Goal: Task Accomplishment & Management: Use online tool/utility

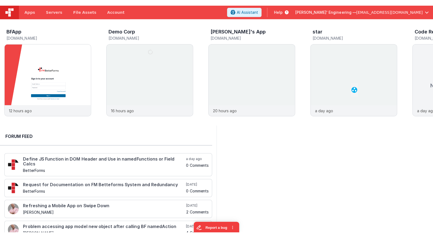
scroll to position [0, 0]
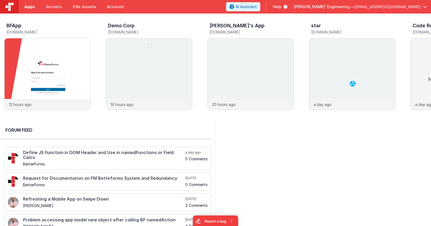
click at [31, 8] on span "Apps" at bounding box center [29, 6] width 11 height 5
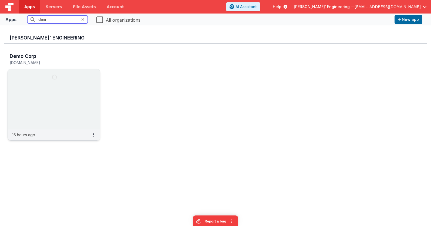
type input "dem"
click at [65, 87] on img at bounding box center [54, 99] width 92 height 61
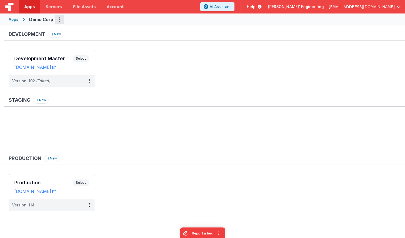
click at [59, 19] on icon "Options" at bounding box center [59, 19] width 1 height 0
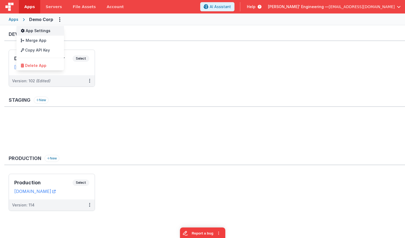
click at [39, 29] on link "App Settings" at bounding box center [40, 31] width 48 height 10
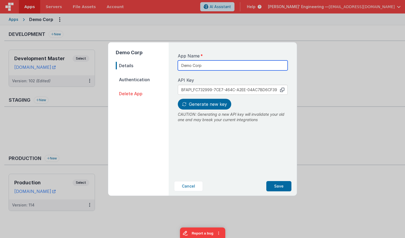
drag, startPoint x: 187, startPoint y: 64, endPoint x: 159, endPoint y: 62, distance: 27.9
click at [159, 62] on div "Demo Corp Details Authentication Delete App App Name Demo Corp API Key copied t…" at bounding box center [202, 118] width 189 height 153
click at [189, 184] on button "Cancel" at bounding box center [188, 186] width 29 height 10
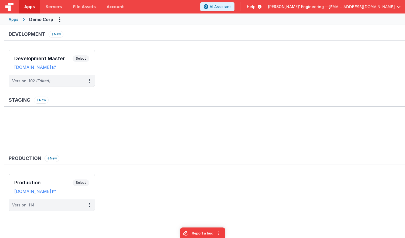
drag, startPoint x: 183, startPoint y: 81, endPoint x: 99, endPoint y: 72, distance: 84.5
click at [167, 78] on ul "Development Master Select URLs demodev.fmbetterforms.com Version: 102 (Edited)" at bounding box center [207, 71] width 397 height 43
click at [86, 58] on span "Select" at bounding box center [81, 58] width 17 height 6
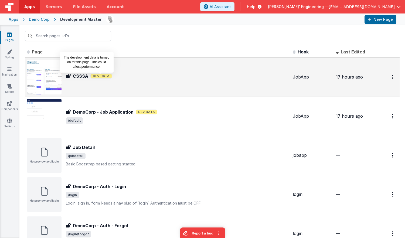
click at [100, 77] on span "Dev Data" at bounding box center [101, 76] width 22 height 5
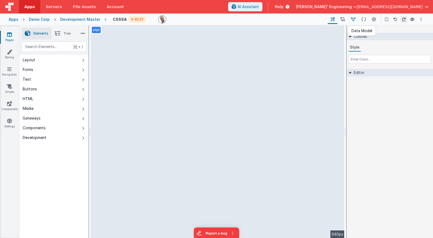
click at [354, 20] on icon at bounding box center [353, 20] width 5 height 6
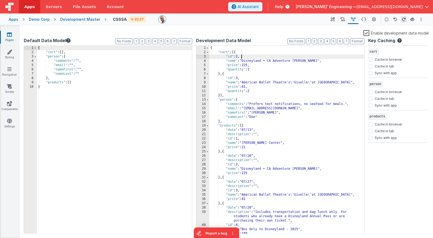
click at [243, 56] on div "{ "cart" : [{ "id" : 2 , "name" : "Disneyland + CA Adventure Hopper" , "price" …" at bounding box center [286, 144] width 155 height 197
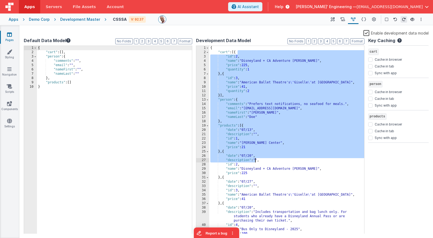
drag, startPoint x: 242, startPoint y: 53, endPoint x: 255, endPoint y: 160, distance: 107.8
click at [255, 160] on div "{ "cart" : [{ "id" : 2 , "name" : "Disneyland + CA Adventure Hopper" , "price" …" at bounding box center [286, 144] width 155 height 197
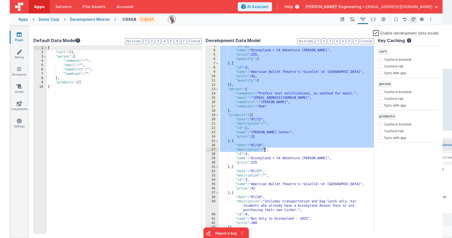
scroll to position [11, 0]
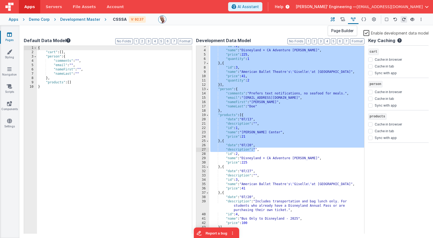
click at [334, 20] on icon at bounding box center [333, 20] width 4 height 6
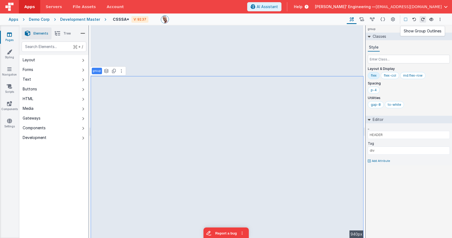
click at [405, 20] on icon at bounding box center [405, 20] width 3 height 4
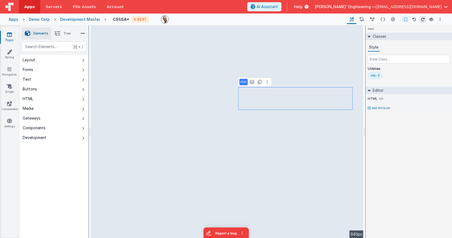
click at [389, 132] on div "html Classes Style Utilities mb-3 Editor HTML Add Attribute DEV: Focus DEV: bui…" at bounding box center [409, 131] width 86 height 213
click at [361, 19] on icon at bounding box center [362, 20] width 5 height 6
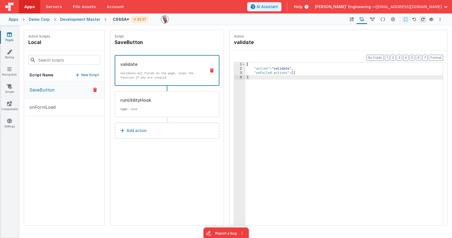
click at [89, 74] on p "New Script" at bounding box center [90, 74] width 18 height 5
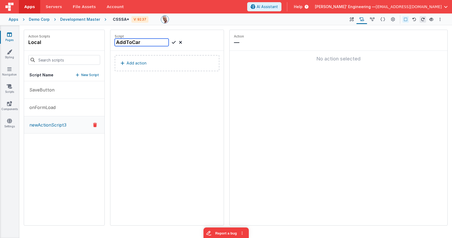
type input "AddToCart"
click at [174, 65] on button "Add action" at bounding box center [167, 63] width 105 height 16
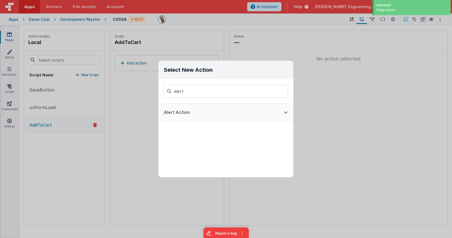
type input "alert"
click at [180, 116] on button "Alert Action" at bounding box center [219, 112] width 120 height 17
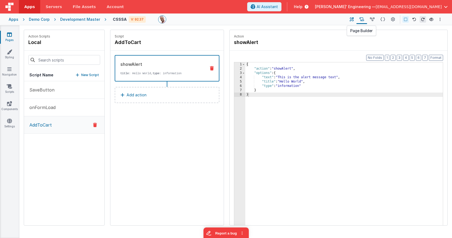
click at [354, 20] on icon at bounding box center [352, 20] width 4 height 6
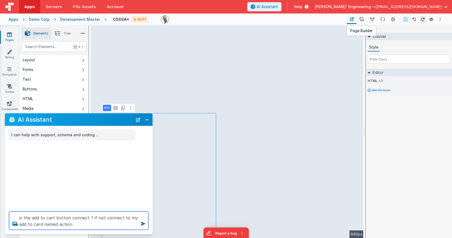
type textarea "is the add to cart button connect ? if not connect to my add to card named acti…"
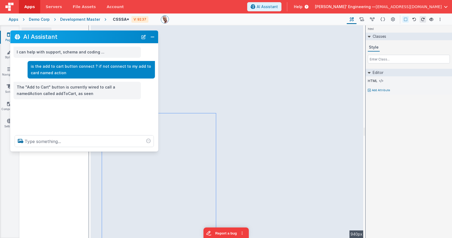
drag, startPoint x: 100, startPoint y: 121, endPoint x: 106, endPoint y: 38, distance: 82.8
click at [106, 38] on h2 "AI Assistant" at bounding box center [80, 36] width 115 height 6
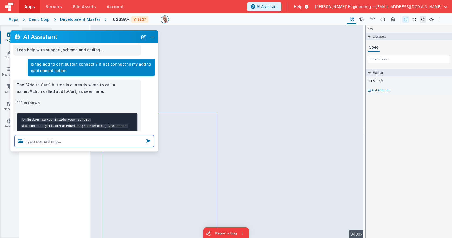
scroll to position [2, 0]
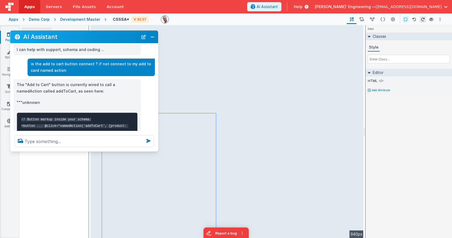
click at [40, 91] on p "The "Add to Cart" button is currently wired to call a namedAction called addToC…" at bounding box center [77, 88] width 121 height 13
copy p "addToCart"
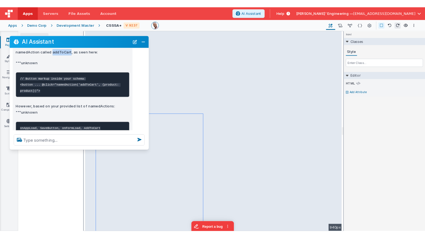
scroll to position [112, 0]
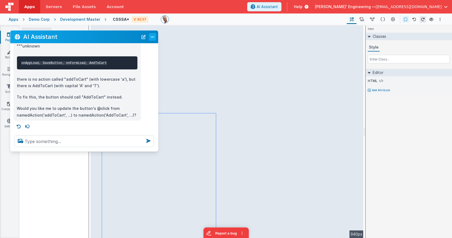
click at [152, 37] on button "Close" at bounding box center [152, 37] width 7 height 8
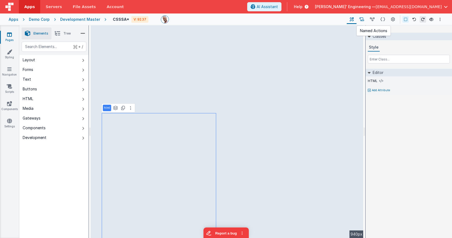
click at [366, 21] on button at bounding box center [362, 19] width 11 height 9
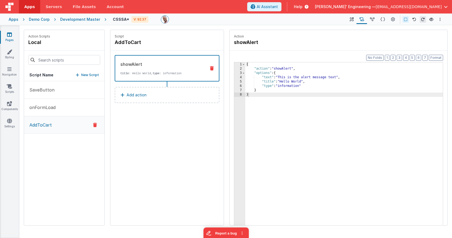
click at [41, 126] on p "AddToCart" at bounding box center [39, 125] width 26 height 6
click at [350, 21] on icon at bounding box center [352, 20] width 4 height 6
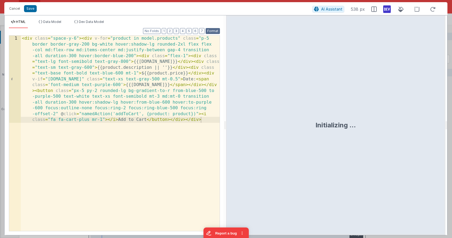
click at [215, 30] on button "Format" at bounding box center [213, 31] width 14 height 6
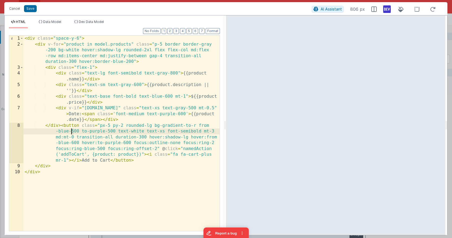
click at [72, 131] on div "< div class = "space-y-6" > < div v-for = "product in model.products" class = "…" at bounding box center [121, 139] width 196 height 207
click at [49, 202] on div "< div class = "space-y-6" > < div v-for = "product in model.products" class = "…" at bounding box center [121, 139] width 196 height 207
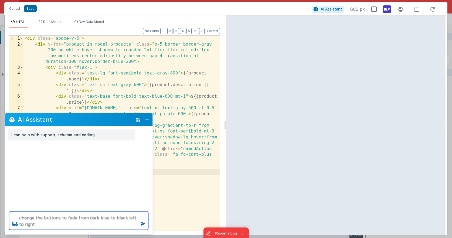
type textarea "change the buttons to fade from dark blue to black left to right"
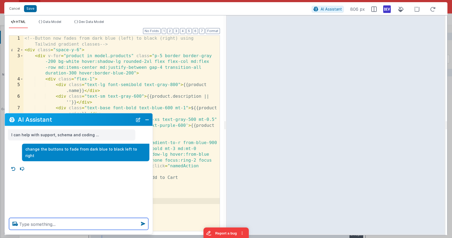
click at [102, 226] on textarea at bounding box center [78, 224] width 139 height 12
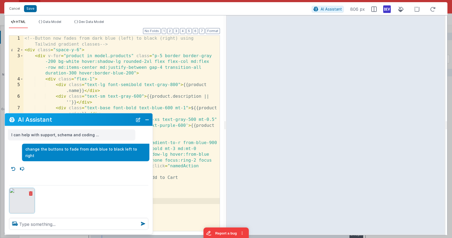
click at [31, 192] on icon at bounding box center [31, 193] width 4 height 4
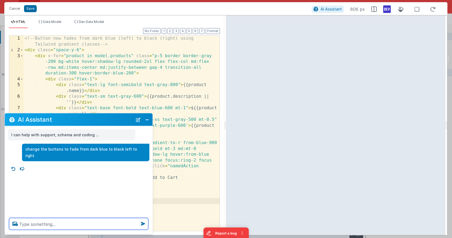
click at [61, 226] on textarea at bounding box center [78, 224] width 139 height 12
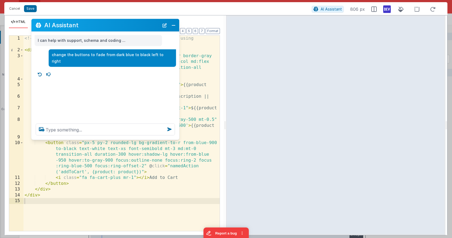
drag, startPoint x: 72, startPoint y: 120, endPoint x: 98, endPoint y: 26, distance: 97.3
click at [98, 26] on h2 "AI Assistant" at bounding box center [101, 25] width 115 height 6
click at [174, 26] on button "Close" at bounding box center [173, 25] width 7 height 8
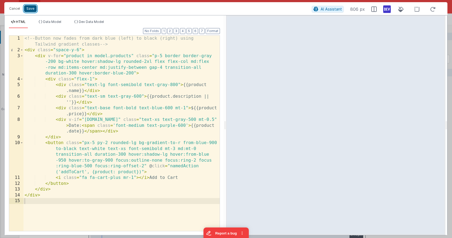
drag, startPoint x: 28, startPoint y: 9, endPoint x: 34, endPoint y: 11, distance: 6.5
click at [28, 9] on button "Save" at bounding box center [30, 8] width 13 height 7
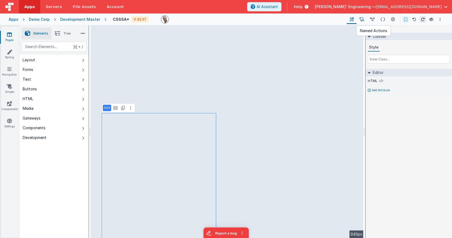
click at [364, 19] on icon at bounding box center [362, 20] width 5 height 6
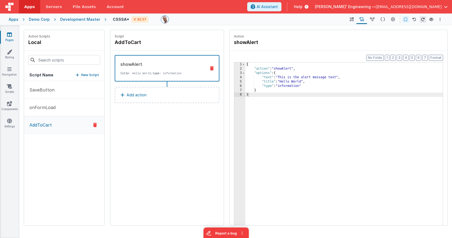
click at [35, 125] on p "AddToCart" at bounding box center [39, 125] width 26 height 6
click at [129, 43] on h4 "AddToCart" at bounding box center [155, 43] width 81 height 8
drag, startPoint x: 119, startPoint y: 42, endPoint x: 115, endPoint y: 42, distance: 4.9
click at [115, 42] on input "AddToCart" at bounding box center [142, 43] width 54 height 8
type input "addToCart"
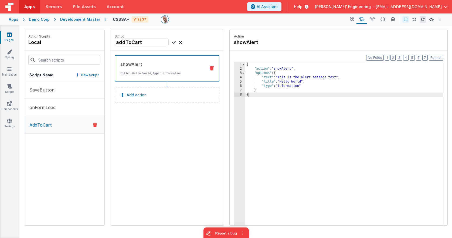
click at [175, 43] on icon at bounding box center [174, 42] width 4 height 6
click at [350, 20] on button at bounding box center [352, 19] width 10 height 9
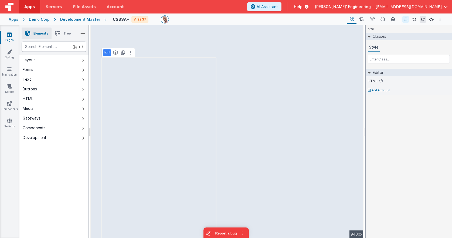
click at [52, 50] on div "text" at bounding box center [54, 47] width 65 height 10
type div "stri"
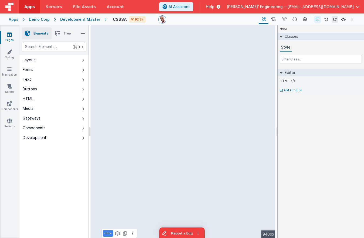
drag, startPoint x: 276, startPoint y: 17, endPoint x: 282, endPoint y: 29, distance: 12.9
click at [275, 17] on icon at bounding box center [273, 20] width 5 height 6
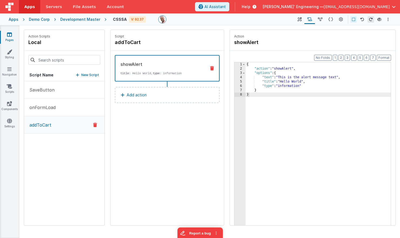
click at [86, 76] on p "New Script" at bounding box center [90, 74] width 18 height 5
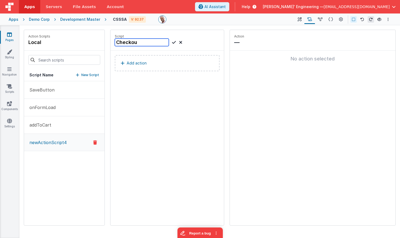
type input "Checkout"
click at [152, 65] on button "Add action" at bounding box center [167, 63] width 105 height 16
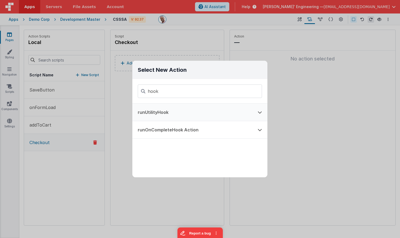
type input "hook"
click at [166, 114] on button "runUtilityHook" at bounding box center [192, 112] width 120 height 17
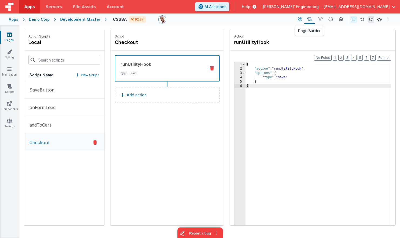
click at [301, 19] on icon at bounding box center [300, 20] width 4 height 6
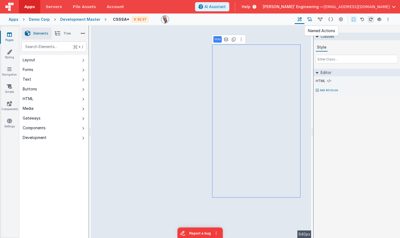
click at [311, 18] on icon at bounding box center [309, 20] width 5 height 6
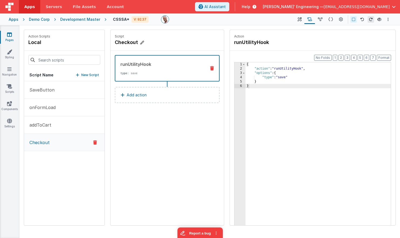
click at [126, 44] on h4 "Checkout" at bounding box center [155, 43] width 81 height 8
click at [322, 40] on div "Action runUtilityHook" at bounding box center [312, 40] width 157 height 12
click at [301, 21] on icon at bounding box center [300, 20] width 4 height 6
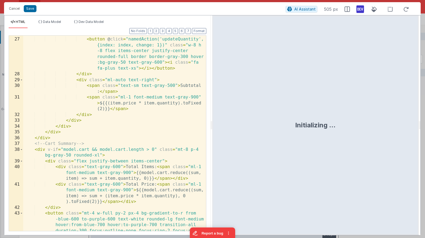
scroll to position [333, 0]
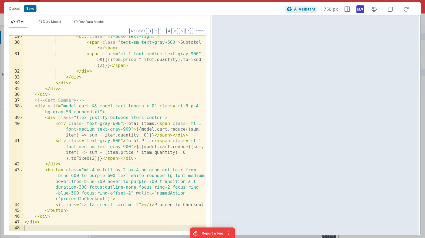
click at [87, 200] on div "< div class = "ml-auto text-right" > < span class = "text-sm text-gray-500" > S…" at bounding box center [114, 137] width 183 height 207
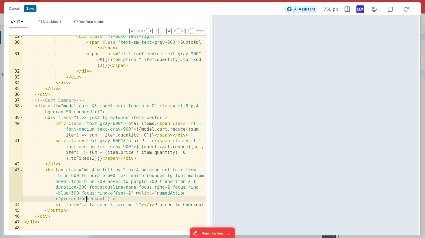
click at [87, 200] on div "< div class = "ml-auto text-right" > < span class = "text-sm text-gray-500" > S…" at bounding box center [114, 137] width 183 height 207
drag, startPoint x: 15, startPoint y: 8, endPoint x: 19, endPoint y: 20, distance: 12.6
click at [15, 8] on button "Cancel" at bounding box center [14, 9] width 16 height 8
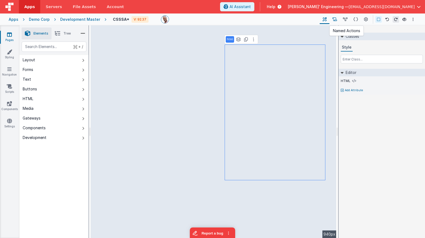
drag, startPoint x: 336, startPoint y: 20, endPoint x: 334, endPoint y: 22, distance: 3.1
click at [336, 20] on icon at bounding box center [334, 20] width 5 height 6
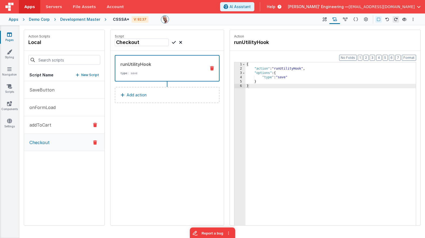
drag, startPoint x: 58, startPoint y: 140, endPoint x: 72, endPoint y: 126, distance: 19.9
click at [58, 140] on button "Checkout" at bounding box center [64, 142] width 80 height 17
click at [148, 42] on h4 "Checkout" at bounding box center [155, 43] width 81 height 8
drag, startPoint x: 146, startPoint y: 42, endPoint x: 104, endPoint y: 39, distance: 42.2
click at [104, 39] on div "Action Scripts local Script Name New Script SaveButton onFormLoad addToCart Che…" at bounding box center [222, 128] width 397 height 196
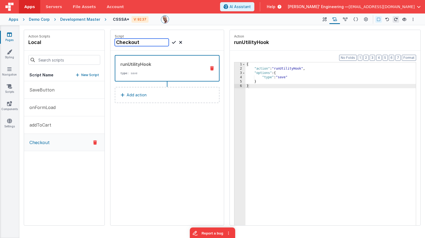
paste input "proceedTo"
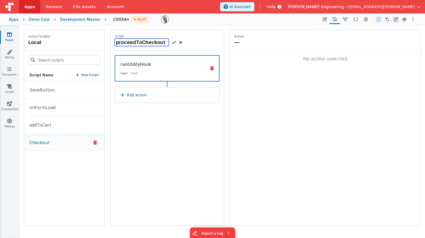
type input "proceedToCheckout"
click at [174, 41] on icon at bounding box center [174, 42] width 4 height 6
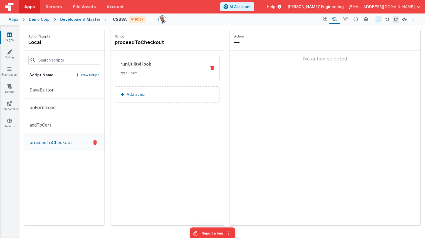
click at [168, 69] on div "runUtilityHook type : save" at bounding box center [158, 68] width 87 height 15
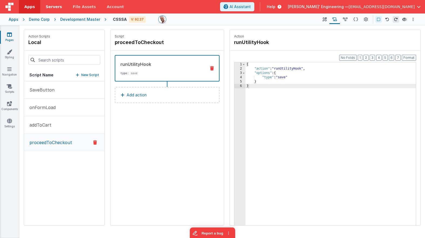
click at [51, 8] on span "Servers" at bounding box center [54, 6] width 16 height 5
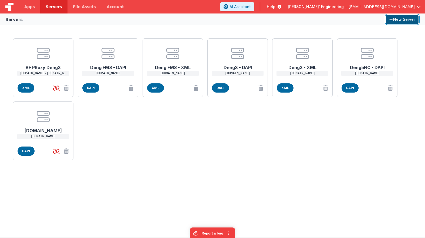
click at [391, 19] on icon "button" at bounding box center [391, 20] width 4 height 4
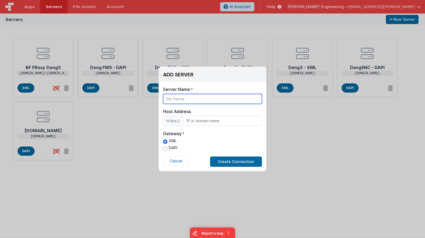
drag, startPoint x: 184, startPoint y: 100, endPoint x: 194, endPoint y: 108, distance: 13.2
click at [184, 100] on input "text" at bounding box center [212, 99] width 99 height 10
click at [183, 162] on button "Cancel" at bounding box center [176, 161] width 26 height 9
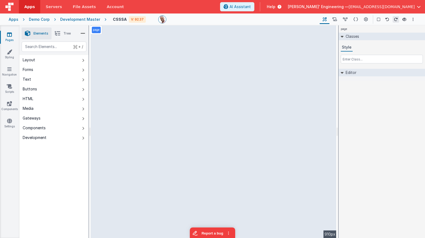
drag, startPoint x: 367, startPoint y: 18, endPoint x: 317, endPoint y: 18, distance: 49.7
click at [367, 18] on icon at bounding box center [366, 20] width 4 height 6
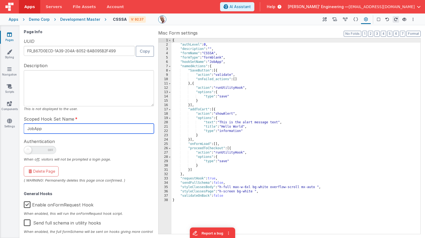
drag, startPoint x: 49, startPoint y: 129, endPoint x: 24, endPoint y: 128, distance: 25.4
click at [24, 128] on input "JobApp" at bounding box center [89, 129] width 130 height 10
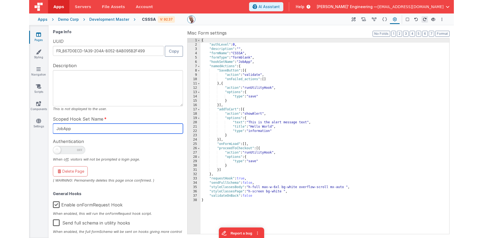
scroll to position [1, 0]
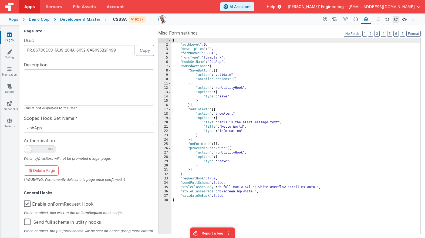
click at [189, 24] on div "CSSSA V: 92.37 Page Builder Named Actions Data Model Page Schema Page Settings …" at bounding box center [261, 19] width 310 height 9
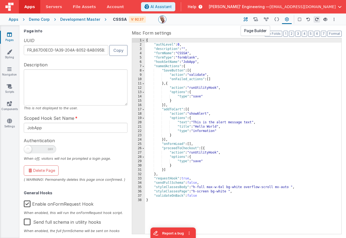
click at [246, 19] on icon at bounding box center [246, 20] width 4 height 6
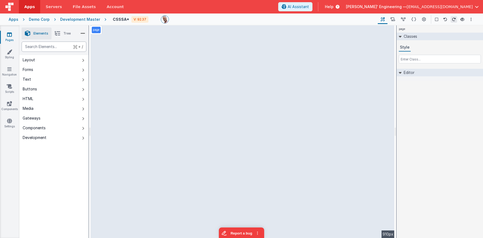
click at [32, 49] on div "text" at bounding box center [54, 47] width 65 height 10
type div "ema"
select select "email"
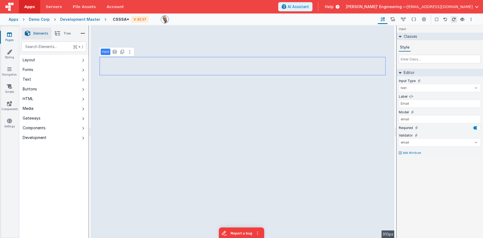
type input "email"
select select "email"
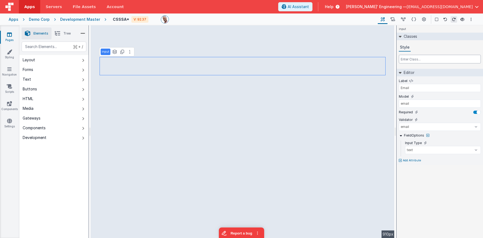
click at [402, 58] on input "text" at bounding box center [440, 59] width 82 height 9
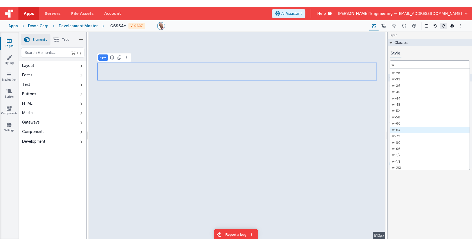
scroll to position [142, 0]
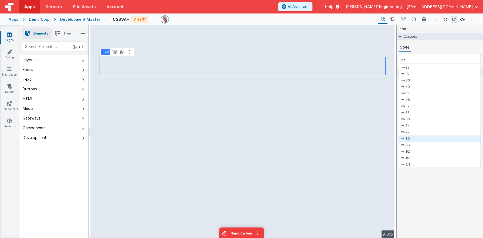
type input "w-"
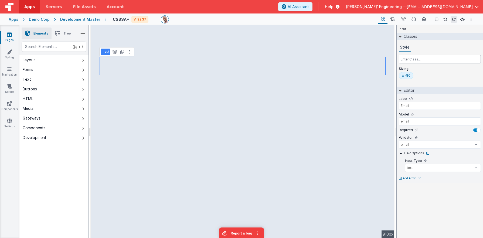
click at [408, 59] on input "text" at bounding box center [440, 59] width 82 height 9
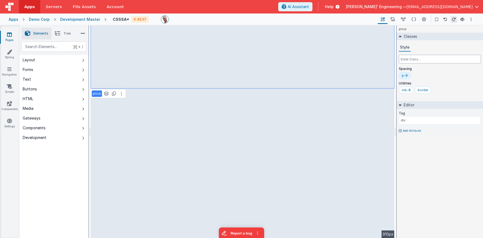
click at [408, 58] on input "text" at bounding box center [440, 59] width 82 height 9
type input "pb-0"
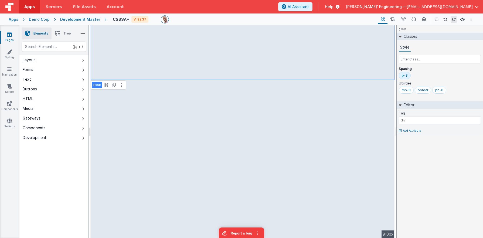
select select "email"
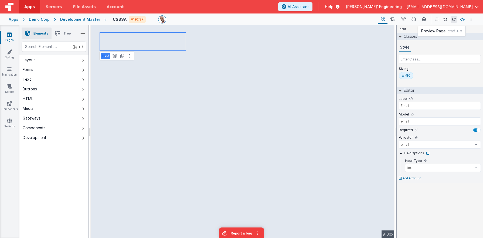
click at [431, 20] on icon at bounding box center [463, 20] width 4 height 4
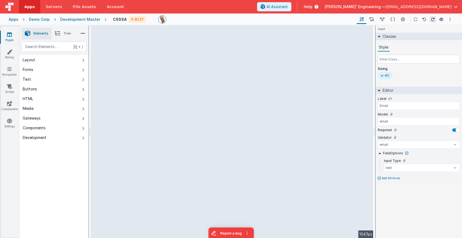
drag, startPoint x: 343, startPoint y: 56, endPoint x: 388, endPoint y: 56, distance: 44.6
click at [388, 56] on html "Apps Servers File Assets Account Some FUTURE Slot AI Assistant Help Delfs' Engi…" at bounding box center [231, 119] width 462 height 238
click at [166, 70] on div "--> 1047px" at bounding box center [232, 131] width 283 height 213
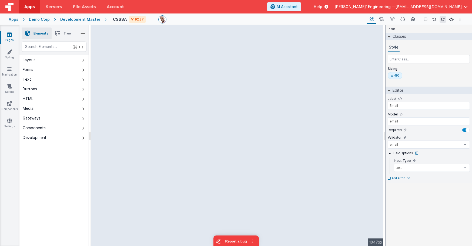
click at [361, 135] on div "--> 1047px" at bounding box center [237, 135] width 293 height 221
click at [381, 19] on icon at bounding box center [381, 20] width 5 height 6
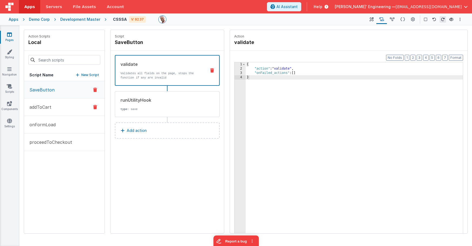
click at [48, 106] on p "addToCart" at bounding box center [38, 107] width 25 height 6
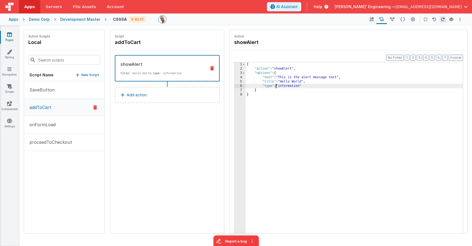
click at [275, 85] on div "{ "action" : "showAlert" , "options" : { "text" : "This is the alert message te…" at bounding box center [354, 160] width 217 height 197
click at [157, 90] on button "Add action" at bounding box center [167, 95] width 105 height 16
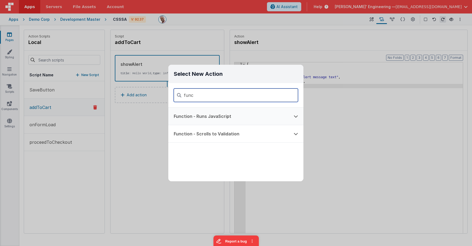
type input "func"
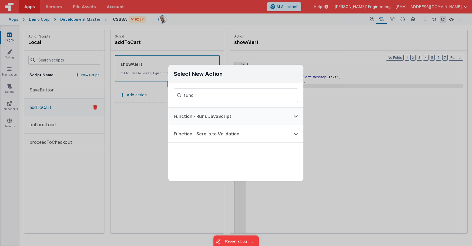
click at [204, 117] on button "Function - Runs JavaScript" at bounding box center [228, 116] width 120 height 17
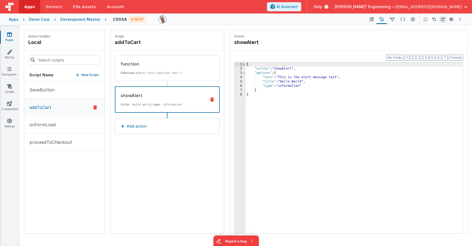
click at [215, 101] on button at bounding box center [212, 100] width 14 height 4
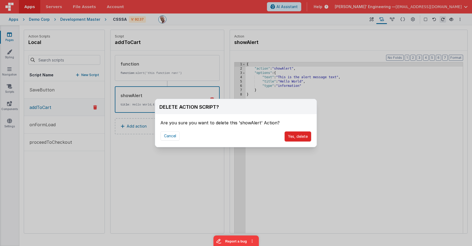
click at [297, 137] on button "Yes, delete" at bounding box center [297, 137] width 27 height 10
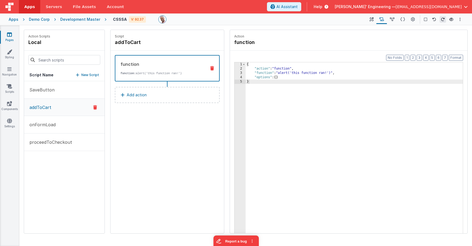
drag, startPoint x: 179, startPoint y: 64, endPoint x: 233, endPoint y: 67, distance: 54.4
click at [179, 64] on div "function" at bounding box center [160, 64] width 81 height 6
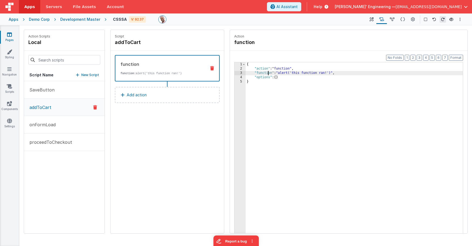
click at [268, 75] on div "{ "action" : "function" , "function" : "alert('this function ran!')" , "options…" at bounding box center [354, 160] width 217 height 197
drag, startPoint x: 317, startPoint y: 74, endPoint x: 244, endPoint y: 75, distance: 72.4
click at [266, 73] on div "{ "action" : "function" , "function" : "alert('this function ran!')" , "options…" at bounding box center [354, 160] width 217 height 197
click at [239, 73] on div "3" at bounding box center [239, 73] width 11 height 4
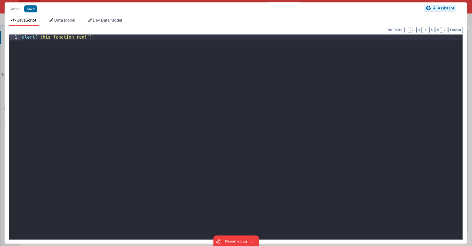
click at [239, 73] on div "alert ( 'this function ran!' )" at bounding box center [242, 143] width 442 height 217
drag, startPoint x: 239, startPoint y: 73, endPoint x: 18, endPoint y: 32, distance: 225.2
click at [18, 32] on div "Format 7 6 5 4 3 2 1 No Folds 1 alert ( 'this function ran!' ) XXXXXXXXXXXXXXXX…" at bounding box center [236, 135] width 454 height 209
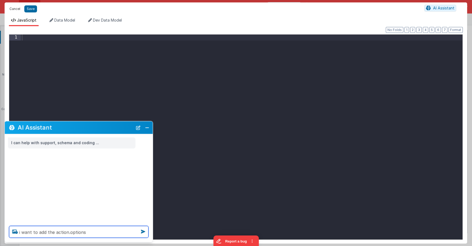
type textarea "i want to add the action.options"
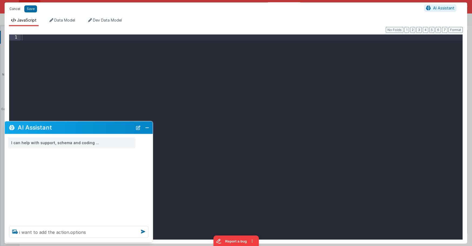
click at [19, 9] on button "Cancel" at bounding box center [15, 9] width 16 height 8
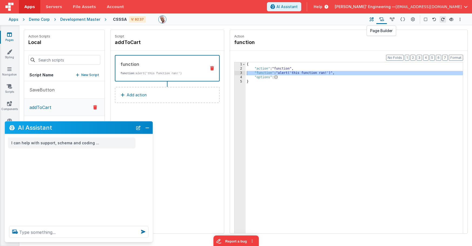
click at [374, 17] on icon at bounding box center [371, 20] width 4 height 6
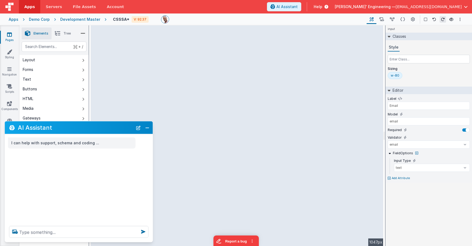
click at [190, 122] on div "--> 1047px" at bounding box center [237, 135] width 293 height 221
drag, startPoint x: 149, startPoint y: 127, endPoint x: 162, endPoint y: 148, distance: 24.8
click at [148, 127] on button "Close" at bounding box center [147, 128] width 7 height 8
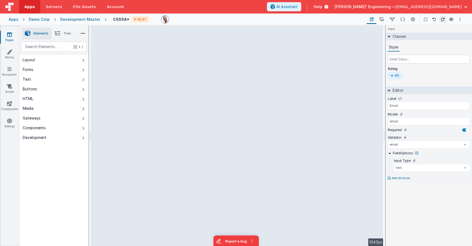
click at [162, 164] on div "--> 1047px" at bounding box center [237, 135] width 293 height 221
click at [208, 118] on div "--> 1047px" at bounding box center [237, 135] width 293 height 221
click at [89, 19] on div "Development Master" at bounding box center [80, 19] width 40 height 5
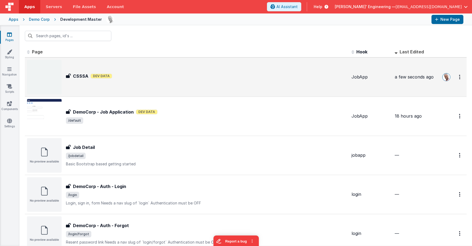
click at [93, 85] on div "CSSSA CSSSA Dev Data" at bounding box center [187, 77] width 320 height 35
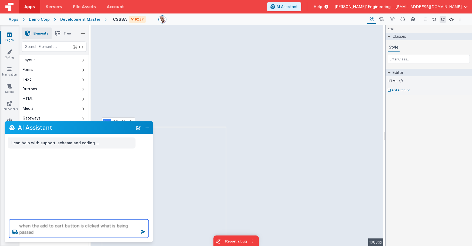
type textarea "when the add to cart button is clicked what is being passed"
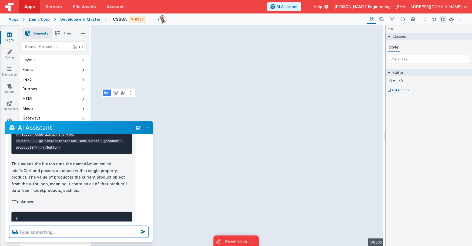
scroll to position [69, 0]
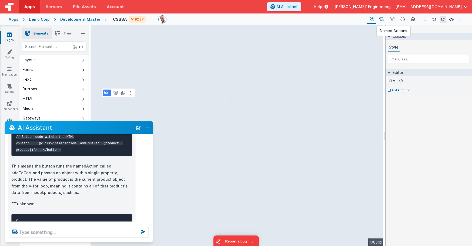
click at [382, 18] on icon at bounding box center [381, 20] width 5 height 6
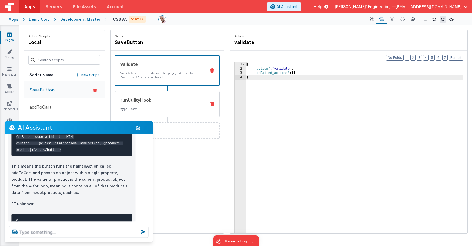
click at [163, 106] on div "runUtilityHook type : save" at bounding box center [158, 104] width 87 height 15
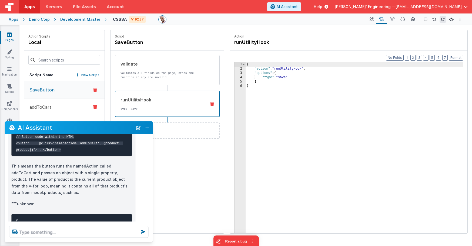
click at [57, 108] on button "addToCart" at bounding box center [64, 108] width 80 height 18
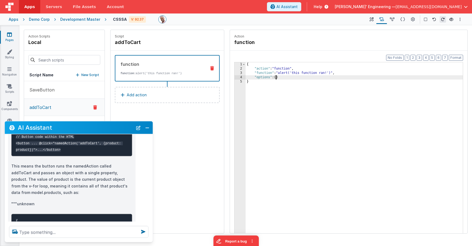
drag, startPoint x: 275, startPoint y: 75, endPoint x: 259, endPoint y: 75, distance: 15.7
click at [275, 75] on div "{ "action" : "function" , "function" : "alert('this function ran!')" , "options…" at bounding box center [354, 160] width 217 height 197
click at [240, 73] on div "3" at bounding box center [239, 73] width 11 height 4
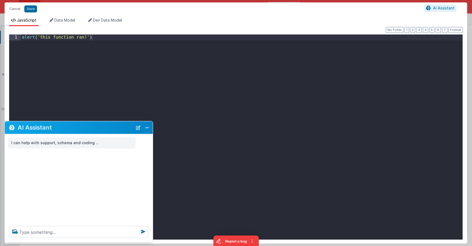
scroll to position [0, 0]
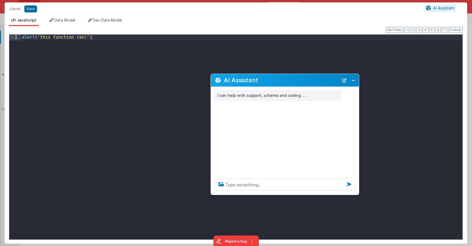
drag, startPoint x: 87, startPoint y: 125, endPoint x: 278, endPoint y: 126, distance: 190.7
click at [290, 79] on h2 "AI Assistant" at bounding box center [281, 80] width 115 height 6
click at [247, 186] on textarea at bounding box center [284, 185] width 139 height 12
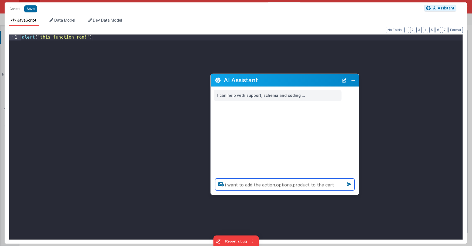
type textarea "i want to add the action.options.product to the cart array"
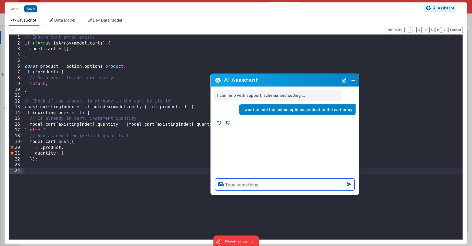
click at [258, 187] on textarea at bounding box center [284, 185] width 139 height 12
type textarea "what does this do if the item is in the cart already"
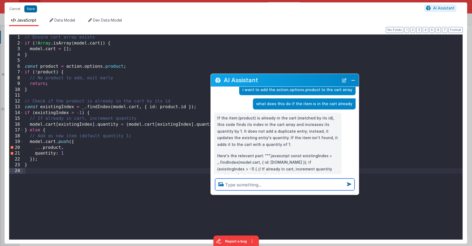
scroll to position [23, 0]
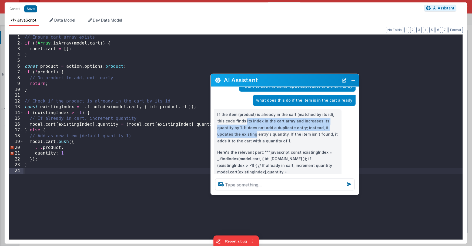
drag, startPoint x: 268, startPoint y: 119, endPoint x: 347, endPoint y: 91, distance: 84.1
click at [338, 126] on div "If the item (product) is already in the cart (matched by its id), this code fin…" at bounding box center [277, 170] width 127 height 122
drag, startPoint x: 354, startPoint y: 80, endPoint x: 319, endPoint y: 78, distance: 35.7
click at [354, 80] on button "Close" at bounding box center [353, 80] width 7 height 8
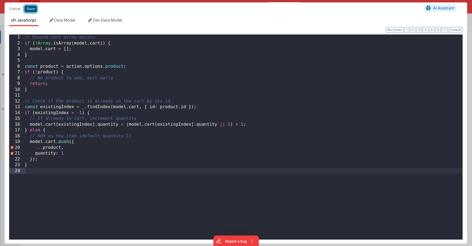
click at [26, 8] on button "Save" at bounding box center [30, 8] width 13 height 7
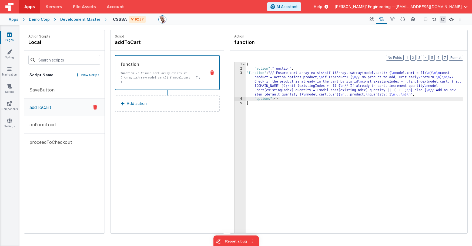
click at [335, 55] on div "Format 7 6 5 4 3 2 1 No Folds 1 2 3 4 5 { "action" : "function" , "function" : …" at bounding box center [348, 153] width 237 height 204
click at [391, 21] on icon at bounding box center [392, 20] width 5 height 6
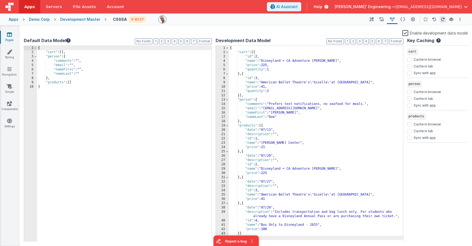
click at [406, 33] on label "Enable development data model" at bounding box center [434, 33] width 65 height 6
click at [0, 0] on input "Enable development data model" at bounding box center [0, 0] width 0 height 0
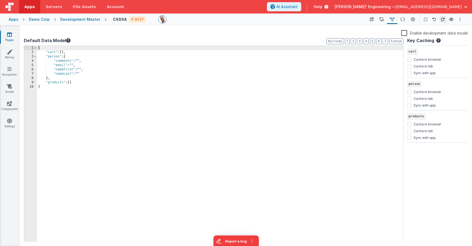
click at [272, 30] on div "Enable development data model" at bounding box center [246, 34] width 444 height 8
click at [407, 33] on label "Enable development data model" at bounding box center [434, 33] width 66 height 6
click at [0, 0] on input "Enable development data model" at bounding box center [0, 0] width 0 height 0
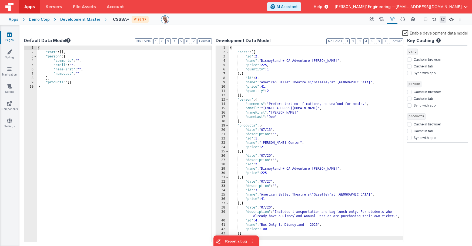
click at [285, 74] on div "{ "cart" : [{ "id" : 2 , "name" : "Disneyland + CA Adventure Hopper" , "price" …" at bounding box center [316, 148] width 174 height 205
click at [354, 41] on button "2" at bounding box center [353, 41] width 5 height 6
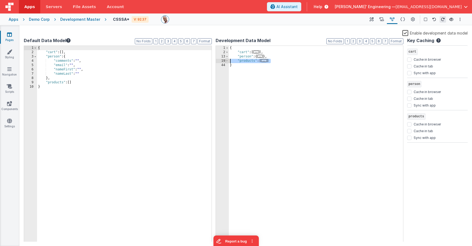
click at [226, 62] on div "1 2 13 19 44 { "cart" : [ ... ] , "person" : { ... } , "products" : [ ... ] } X…" at bounding box center [310, 144] width 188 height 197
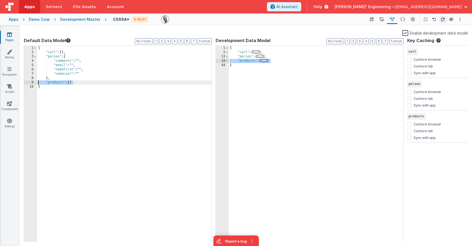
drag, startPoint x: 76, startPoint y: 82, endPoint x: 34, endPoint y: 82, distance: 41.9
click at [34, 82] on div "1 2 3 4 5 6 7 8 9 10 { "cart" : [ ] , "person" : { "comments" : "" , "email" : …" at bounding box center [118, 144] width 188 height 197
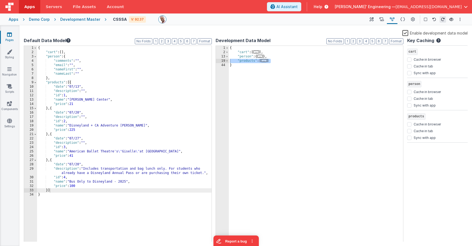
drag, startPoint x: 406, startPoint y: 33, endPoint x: 399, endPoint y: 34, distance: 7.4
click at [406, 33] on label "Enable development data model" at bounding box center [434, 33] width 65 height 6
click at [0, 0] on input "Enable development data model" at bounding box center [0, 0] width 0 height 0
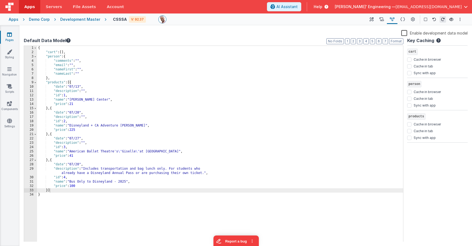
click at [278, 32] on div "Enable development data model" at bounding box center [246, 34] width 444 height 8
drag, startPoint x: 379, startPoint y: 18, endPoint x: 375, endPoint y: 18, distance: 4.1
click at [379, 18] on button at bounding box center [381, 19] width 11 height 9
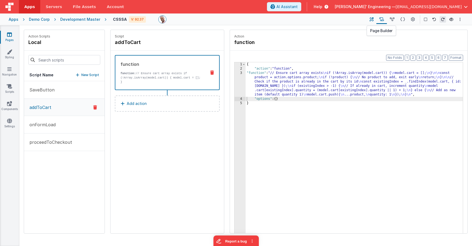
click at [375, 18] on button at bounding box center [372, 19] width 10 height 9
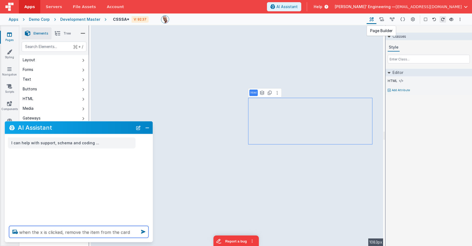
type textarea "when the x is clicked, remove the item from the card"
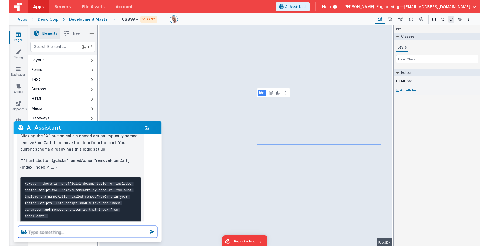
scroll to position [20, 0]
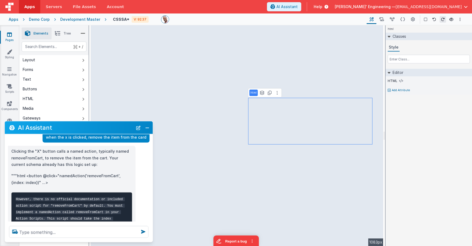
drag, startPoint x: 84, startPoint y: 152, endPoint x: 58, endPoint y: 152, distance: 25.7
click at [83, 152] on p "Clicking the "X" button calls a named action, typically named removeFromCart, t…" at bounding box center [71, 158] width 121 height 20
click at [32, 158] on p "Clicking the "X" button calls a named action, typically named removeFromCart, t…" at bounding box center [71, 158] width 121 height 20
copy p "removeFromCart"
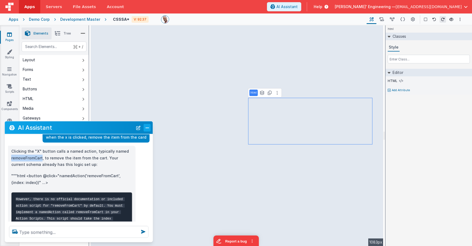
click at [147, 127] on button "Close" at bounding box center [147, 128] width 7 height 8
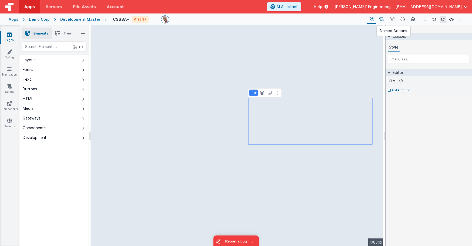
click at [384, 20] on icon at bounding box center [381, 20] width 5 height 6
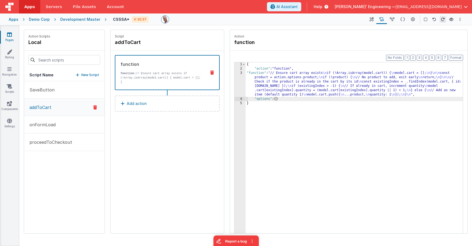
click at [85, 74] on p "New Script" at bounding box center [90, 74] width 18 height 5
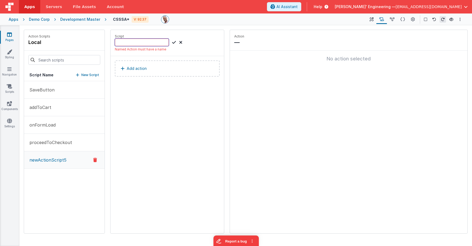
paste input "removeFromCart"
type input "removeFromCart"
click at [161, 65] on button "Add action" at bounding box center [167, 69] width 105 height 16
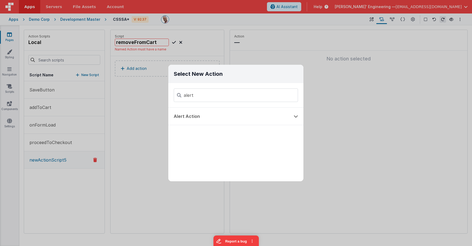
type input "alert"
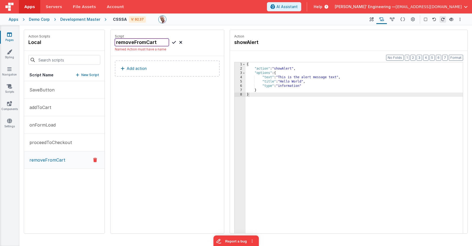
click at [157, 42] on input "removeFromCart" at bounding box center [142, 43] width 54 height 8
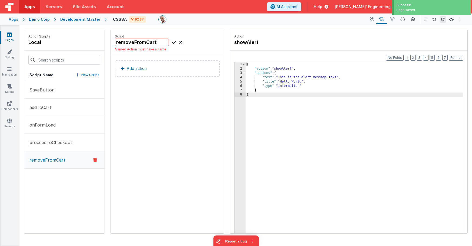
click at [168, 99] on div "Script removeFromCart Named Action must have a name Add action" at bounding box center [166, 132] width 113 height 204
drag, startPoint x: 162, startPoint y: 44, endPoint x: 105, endPoint y: 41, distance: 57.1
click at [105, 41] on div "Action Scripts local Script Name New Script SaveButton addToCart onFormLoad pro…" at bounding box center [246, 132] width 444 height 204
click at [179, 41] on div "removeFromCart" at bounding box center [149, 43] width 68 height 8
click at [180, 42] on icon at bounding box center [180, 42] width 3 height 6
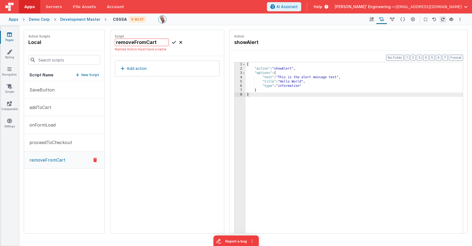
click at [94, 158] on icon at bounding box center [95, 160] width 4 height 6
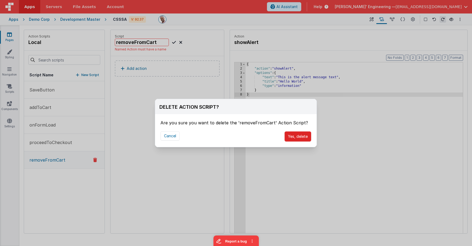
click at [294, 133] on button "Yes, delete" at bounding box center [297, 137] width 27 height 10
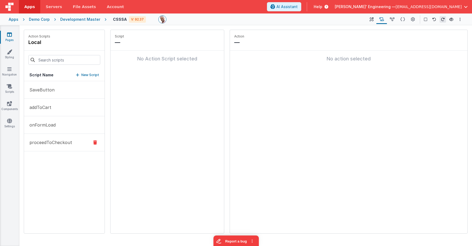
drag, startPoint x: 71, startPoint y: 154, endPoint x: 74, endPoint y: 135, distance: 19.0
click at [71, 153] on div "SaveButton addToCart onFormLoad proceedToCheckout" at bounding box center [64, 157] width 80 height 152
drag, startPoint x: 84, startPoint y: 75, endPoint x: 107, endPoint y: 60, distance: 28.0
click at [84, 75] on p "New Script" at bounding box center [90, 74] width 18 height 5
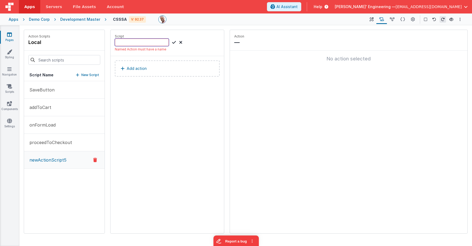
paste input "removeFromCart"
type input "removeFromCart"
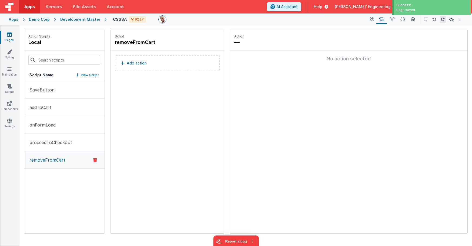
click at [150, 64] on button "Add action" at bounding box center [167, 63] width 105 height 16
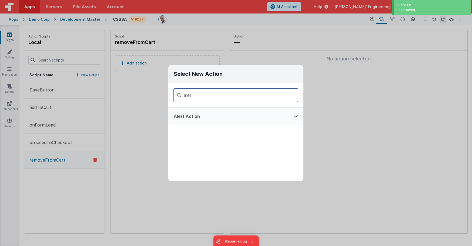
type input "aler"
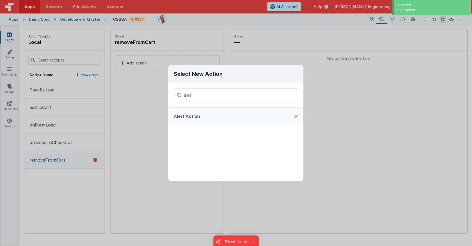
click at [188, 112] on button "Alert Action" at bounding box center [228, 116] width 120 height 17
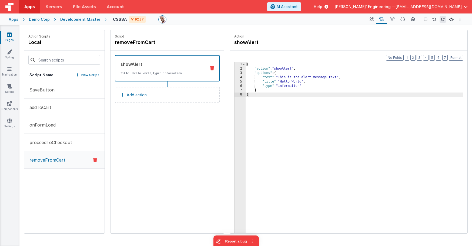
drag, startPoint x: 393, startPoint y: 18, endPoint x: 370, endPoint y: 29, distance: 25.1
click at [393, 18] on icon at bounding box center [392, 20] width 5 height 6
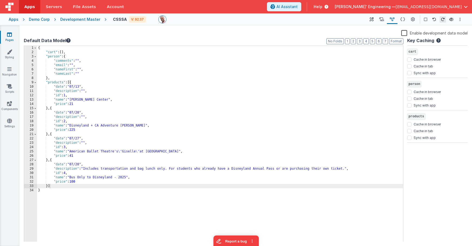
click at [80, 94] on div "{ "cart" : [ ] , "person" : { "comments" : "" , "email" : "" , "nameFirst" : ""…" at bounding box center [220, 148] width 366 height 205
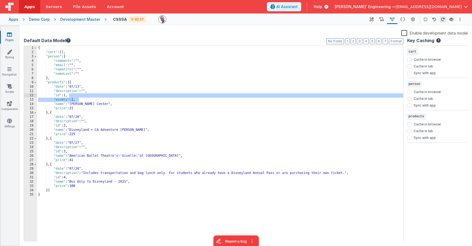
drag, startPoint x: 85, startPoint y: 99, endPoint x: 86, endPoint y: 94, distance: 5.0
click at [86, 94] on div "{ "cart" : [ ] , "person" : { "comments" : "" , "email" : "" , "nameFirst" : ""…" at bounding box center [220, 148] width 366 height 205
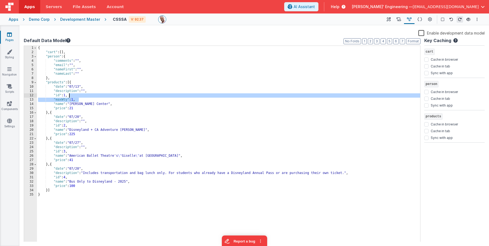
click at [388, 19] on icon at bounding box center [389, 20] width 4 height 6
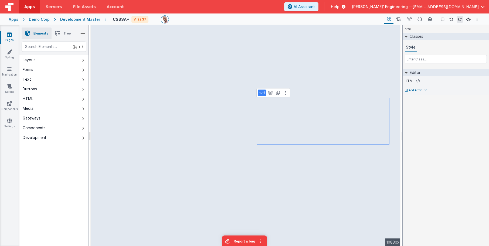
click at [6, 35] on link "Pages" at bounding box center [9, 37] width 19 height 11
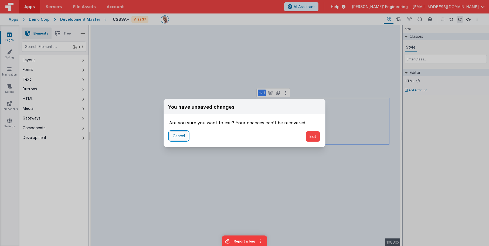
click at [178, 136] on button "Cancel" at bounding box center [178, 136] width 19 height 9
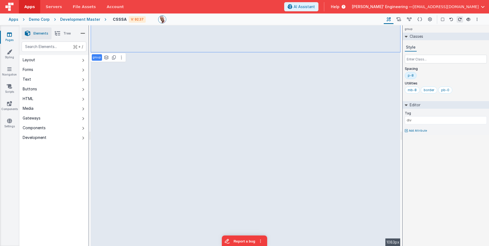
click at [6, 34] on link "Pages" at bounding box center [9, 37] width 19 height 11
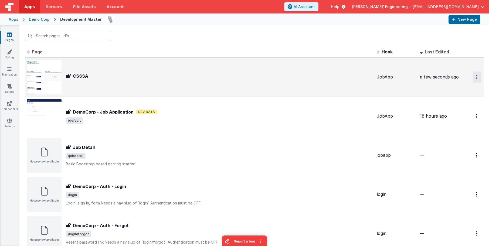
click at [431, 78] on button "Options" at bounding box center [477, 77] width 9 height 11
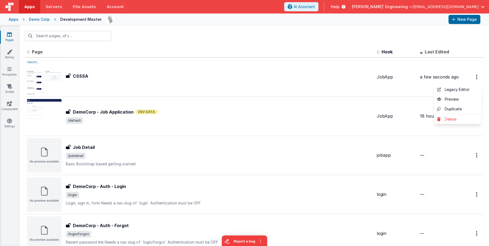
click at [254, 33] on button at bounding box center [244, 123] width 489 height 246
click at [40, 19] on div "Demo Corp" at bounding box center [39, 19] width 21 height 5
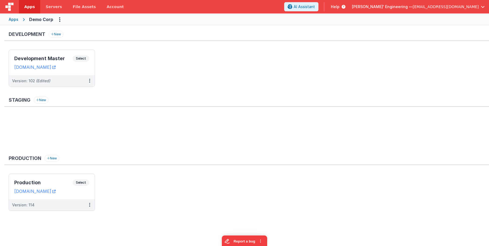
drag, startPoint x: 105, startPoint y: 74, endPoint x: 101, endPoint y: 76, distance: 4.1
click at [105, 74] on ul "Development Master Select URLs demodev.fmbetterforms.com Version: 102 (Edited)" at bounding box center [249, 71] width 481 height 43
click at [90, 81] on button at bounding box center [90, 80] width 10 height 11
click at [65, 111] on link "Deploy..." at bounding box center [71, 113] width 48 height 10
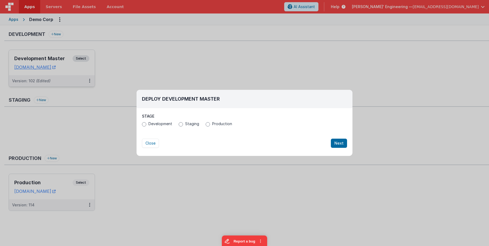
click at [209, 123] on label "Production" at bounding box center [219, 123] width 26 height 5
click at [209, 123] on input "Production" at bounding box center [208, 124] width 4 height 4
radio input "true"
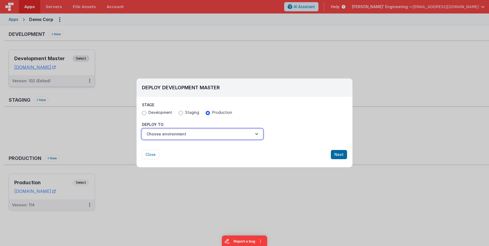
click at [189, 136] on button "Choose environment" at bounding box center [202, 134] width 121 height 10
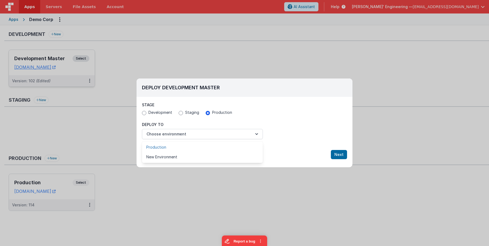
click at [169, 147] on link "Production" at bounding box center [202, 148] width 121 height 10
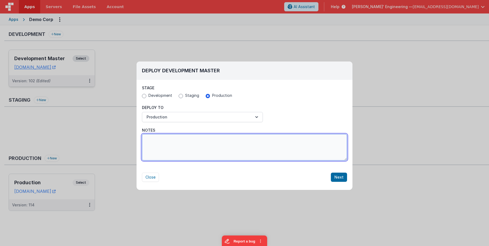
click at [237, 148] on textarea "Notes" at bounding box center [244, 147] width 205 height 26
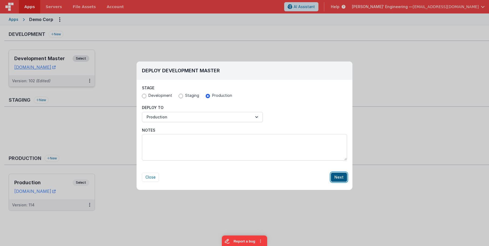
click at [342, 177] on button "Next" at bounding box center [339, 177] width 16 height 9
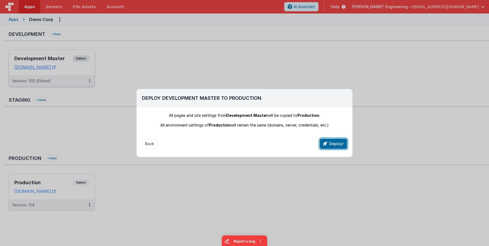
click at [331, 143] on button "Deploy!" at bounding box center [333, 144] width 27 height 10
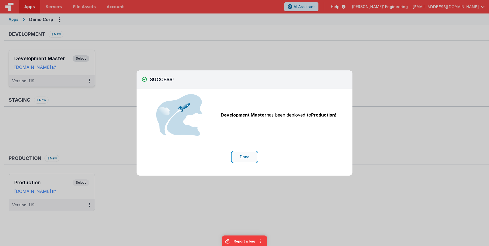
click at [247, 155] on button "Done" at bounding box center [244, 157] width 25 height 10
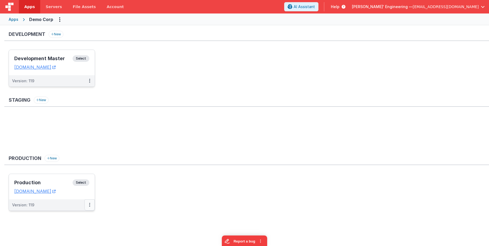
click at [90, 205] on icon at bounding box center [89, 205] width 1 height 0
click at [75, 226] on link "Rollback" at bounding box center [71, 237] width 48 height 10
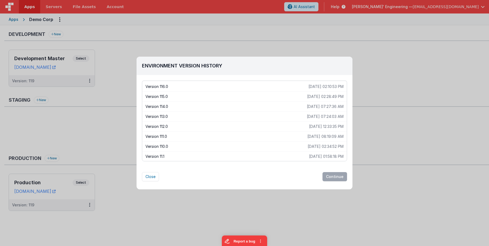
scroll to position [34, 0]
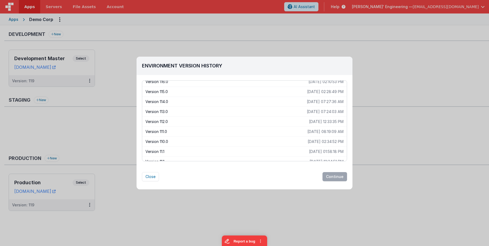
click at [168, 139] on p "Version 110.0" at bounding box center [227, 141] width 162 height 5
drag, startPoint x: 335, startPoint y: 172, endPoint x: 335, endPoint y: 175, distance: 3.5
click at [335, 173] on div "Environment Version History Version 119.0 2025-08-20 02:01:03 PM Version 118.0 …" at bounding box center [245, 120] width 216 height 127
click at [335, 175] on button "Continue" at bounding box center [335, 176] width 25 height 9
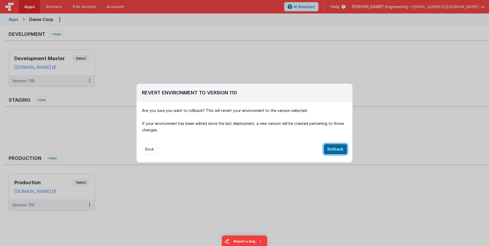
click at [332, 150] on button "Rollback" at bounding box center [335, 149] width 23 height 10
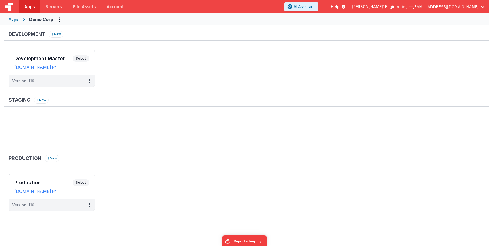
click at [210, 67] on ul "Development Master Select URLs demodev.fmbetterforms.com Version: 119" at bounding box center [249, 71] width 481 height 43
click at [224, 170] on div "Production New Production Select URLs demo.clientportal.cloud Version: 110" at bounding box center [246, 186] width 485 height 62
click at [87, 57] on span "Select" at bounding box center [81, 58] width 17 height 6
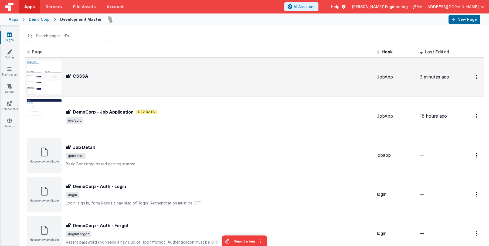
click at [114, 78] on div "CSSSA" at bounding box center [219, 76] width 307 height 6
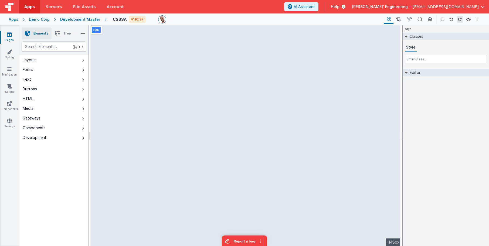
click at [61, 46] on div "text" at bounding box center [54, 47] width 65 height 10
type div "html"
drag, startPoint x: 127, startPoint y: 96, endPoint x: 150, endPoint y: 86, distance: 25.3
click at [152, 85] on div "--> 1148px" at bounding box center [246, 135] width 310 height 221
drag, startPoint x: 131, startPoint y: 100, endPoint x: 197, endPoint y: 88, distance: 66.9
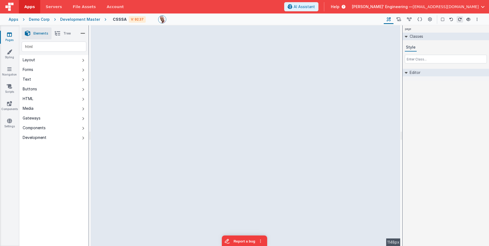
click at [157, 98] on div "--> 1148px" at bounding box center [246, 135] width 310 height 221
drag, startPoint x: 242, startPoint y: 88, endPoint x: 360, endPoint y: 53, distance: 122.4
click at [250, 84] on div "--> 1148px" at bounding box center [246, 135] width 310 height 221
click at [85, 21] on div "Development Master" at bounding box center [80, 19] width 40 height 5
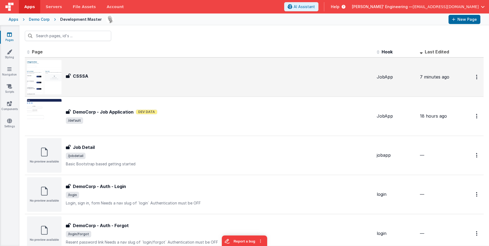
drag, startPoint x: 85, startPoint y: 71, endPoint x: 89, endPoint y: 71, distance: 3.5
click at [89, 71] on div "CSSSA CSSSA" at bounding box center [200, 77] width 346 height 35
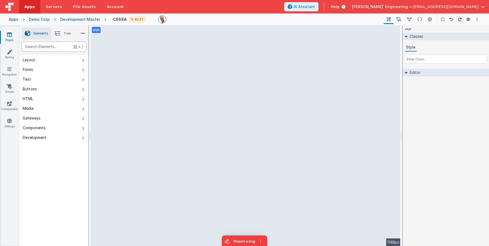
click at [62, 47] on div "text" at bounding box center [54, 47] width 65 height 10
type div "html"
drag, startPoint x: 142, startPoint y: 96, endPoint x: 152, endPoint y: 101, distance: 10.3
click at [152, 101] on div "--> 1148px" at bounding box center [246, 135] width 310 height 221
drag, startPoint x: 154, startPoint y: 96, endPoint x: 220, endPoint y: 76, distance: 69.6
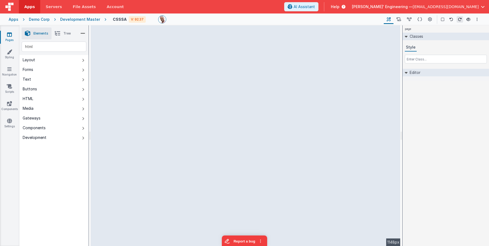
click at [191, 91] on div "--> 1148px" at bounding box center [246, 135] width 310 height 221
drag, startPoint x: 229, startPoint y: 74, endPoint x: 272, endPoint y: 69, distance: 43.8
click at [230, 74] on div "--> 1148px" at bounding box center [246, 135] width 310 height 221
click at [255, 77] on div "--> 1148px" at bounding box center [246, 135] width 310 height 221
click at [401, 17] on icon at bounding box center [399, 20] width 5 height 6
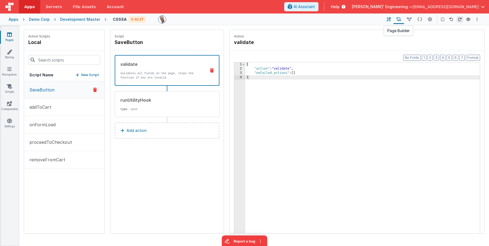
click at [388, 20] on icon at bounding box center [389, 20] width 4 height 6
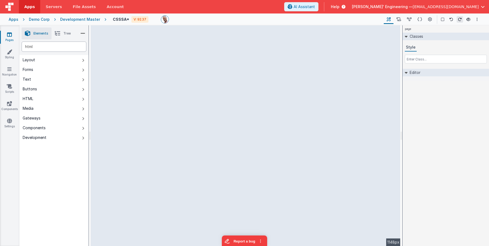
click at [41, 44] on div "html" at bounding box center [54, 47] width 65 height 10
click at [82, 33] on icon at bounding box center [82, 34] width 5 height 8
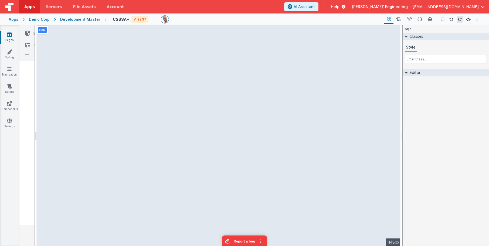
click at [170, 45] on div "page --> 1148px" at bounding box center [219, 135] width 364 height 221
click at [143, 48] on div "page --> 1148px" at bounding box center [219, 135] width 364 height 221
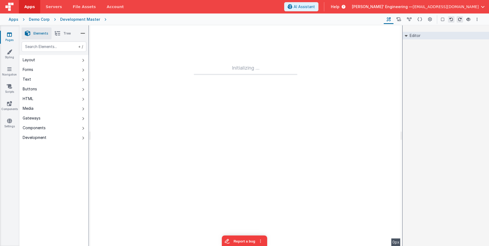
click at [88, 18] on div "Development Master" at bounding box center [80, 19] width 40 height 5
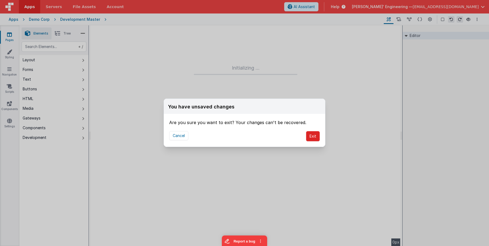
click at [315, 136] on button "Exit" at bounding box center [313, 136] width 14 height 10
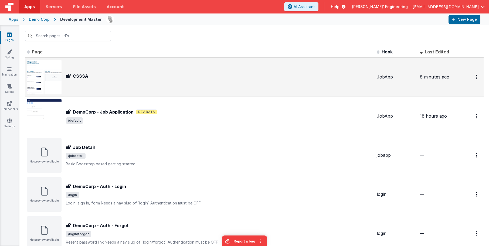
click at [145, 83] on div "CSSSA CSSSA" at bounding box center [200, 77] width 346 height 35
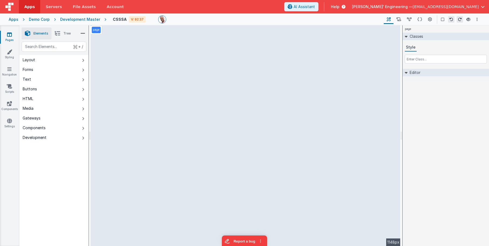
select select "email"
click at [56, 48] on div "text" at bounding box center [54, 47] width 65 height 10
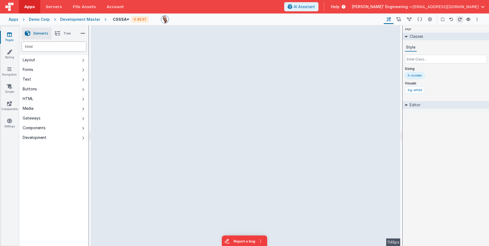
type div "html"
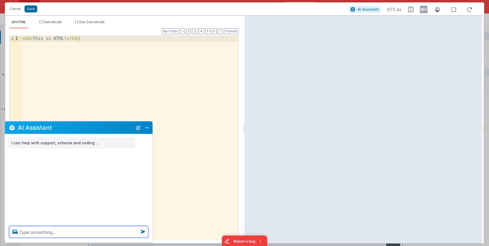
scroll to position [1, 0]
click at [57, 231] on textarea at bounding box center [78, 232] width 139 height 12
type textarea "recreate this page"
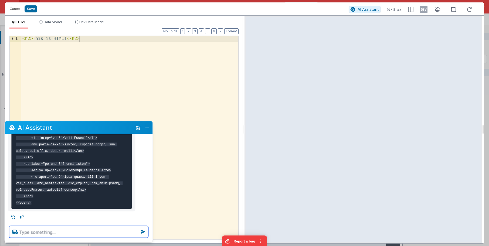
scroll to position [380, 0]
click at [138, 128] on button "New Chat" at bounding box center [139, 128] width 8 height 8
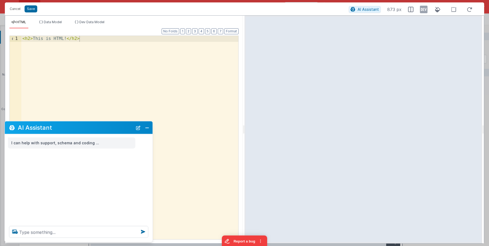
scroll to position [0, 0]
click at [96, 228] on textarea at bounding box center [78, 232] width 139 height 12
click at [95, 230] on textarea at bounding box center [78, 232] width 139 height 12
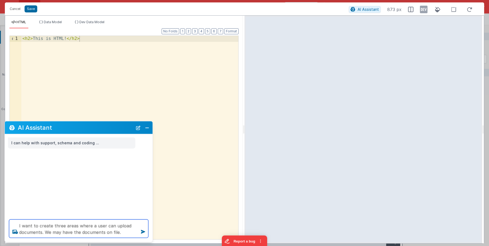
type textarea "I want to create three areas where a user can upload documents. We may have the…"
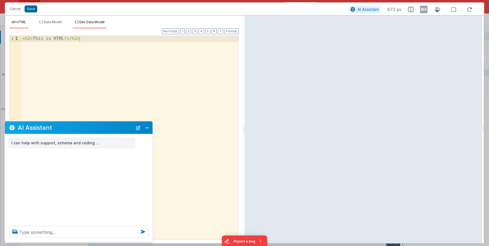
click at [92, 22] on span "Dev Data Model" at bounding box center [91, 22] width 25 height 4
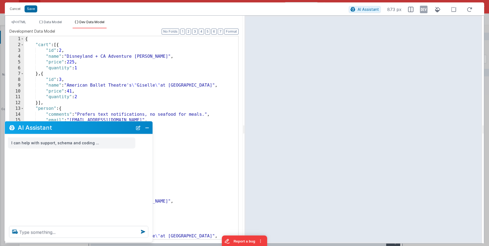
click at [52, 40] on div "{ "cart" : [{ "id" : 2 , "name" : "Disneyland + CA Adventure Hopper" , "price" …" at bounding box center [131, 143] width 214 height 215
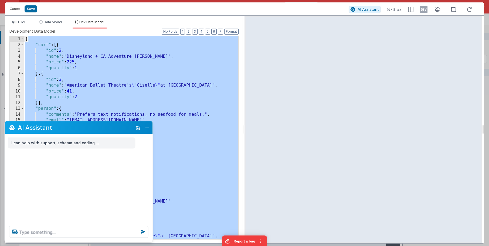
click at [52, 40] on div "{ "cart" : [{ "id" : 2 , "name" : "Disneyland + CA Adventure Hopper" , "price" …" at bounding box center [131, 143] width 214 height 215
click at [189, 29] on button "2" at bounding box center [188, 32] width 5 height 6
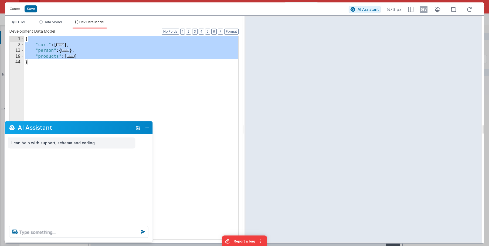
click at [89, 56] on div "{ "cart" : [ ... ] , "person" : { ... } , "products" : [ ... ] }" at bounding box center [131, 143] width 214 height 215
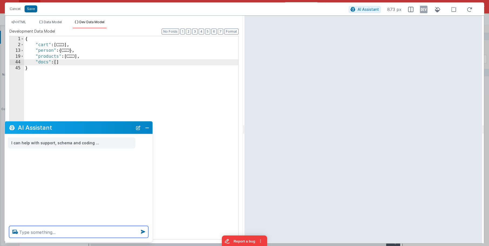
click at [56, 233] on textarea at bounding box center [78, 232] width 139 height 12
paste textarea "I want to create three areas where a user can upload documents. We may have the…"
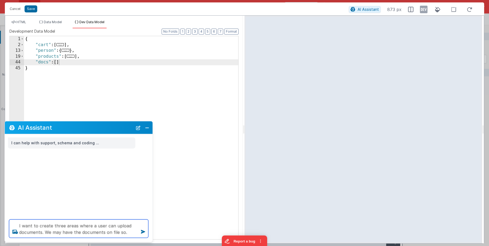
click at [134, 233] on textarea "I want to create three areas where a user can upload documents. We may have the…" at bounding box center [78, 229] width 139 height 18
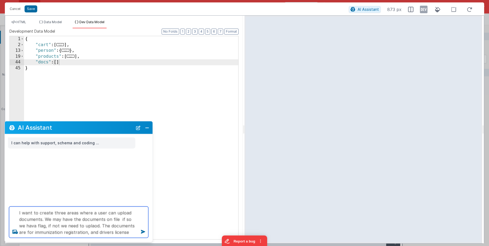
type textarea "I want to create three areas where a user can upload documents. We may have the…"
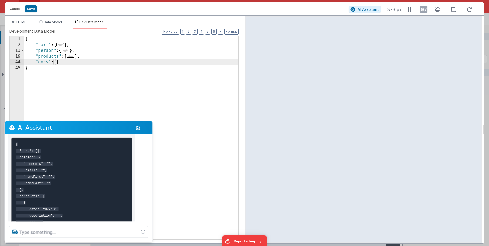
scroll to position [112, 0]
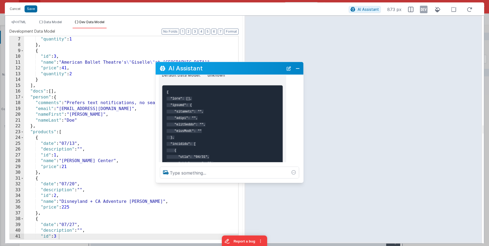
drag, startPoint x: 83, startPoint y: 124, endPoint x: 224, endPoint y: 69, distance: 151.1
click at [224, 69] on h2 "AI Assistant" at bounding box center [226, 68] width 115 height 6
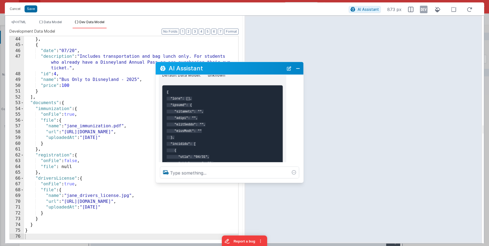
scroll to position [250, 0]
click at [19, 23] on span "HTML" at bounding box center [21, 22] width 10 height 4
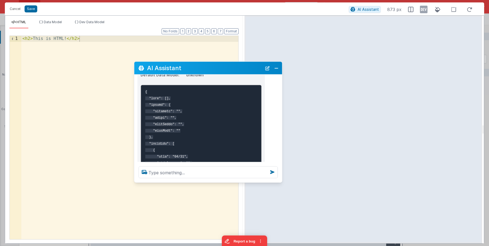
drag, startPoint x: 195, startPoint y: 65, endPoint x: 174, endPoint y: 65, distance: 21.6
click at [174, 65] on h2 "AI Assistant" at bounding box center [204, 68] width 115 height 6
click at [267, 68] on button "New Chat" at bounding box center [268, 68] width 8 height 8
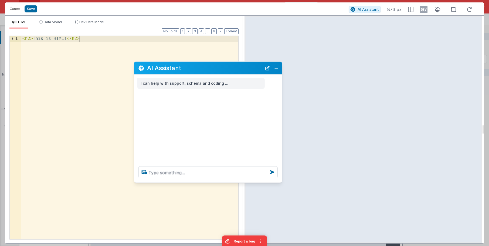
scroll to position [0, 0]
click at [213, 172] on textarea at bounding box center [208, 173] width 139 height 12
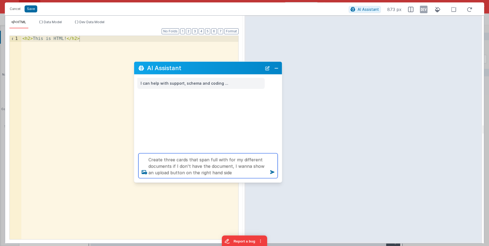
type textarea "Create three cards that span full with for my different documents if I don't ha…"
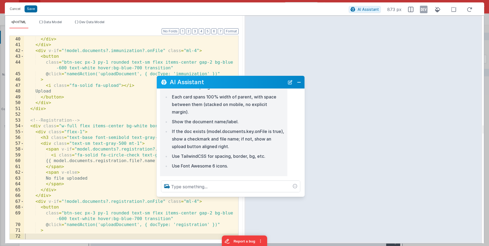
scroll to position [232, 0]
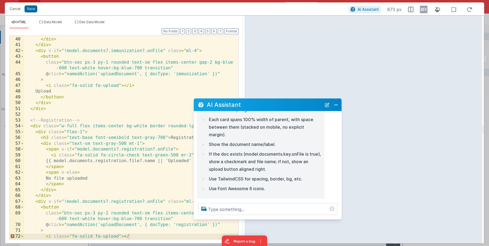
drag, startPoint x: 215, startPoint y: 69, endPoint x: 277, endPoint y: 105, distance: 71.5
click at [275, 106] on h2 "AI Assistant" at bounding box center [264, 105] width 115 height 6
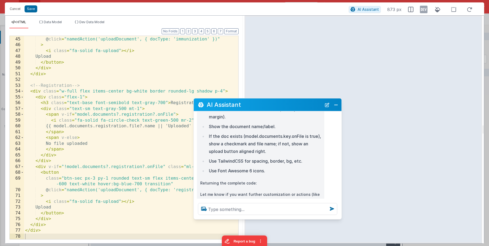
scroll to position [100, 0]
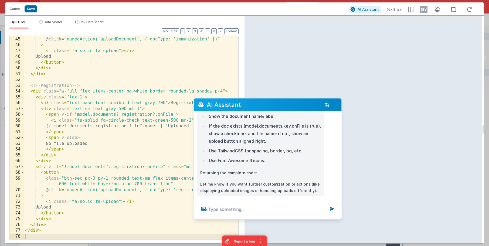
click at [122, 26] on ul "HTML Data Model Dev Data Model" at bounding box center [124, 24] width 238 height 9
click at [100, 22] on span "Dev Data Model" at bounding box center [91, 22] width 25 height 4
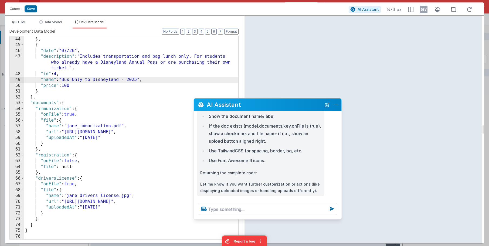
click at [103, 81] on div ""price" : 41 } , { "date" : "07/20" , "description" : "Includes transportation …" at bounding box center [131, 138] width 214 height 215
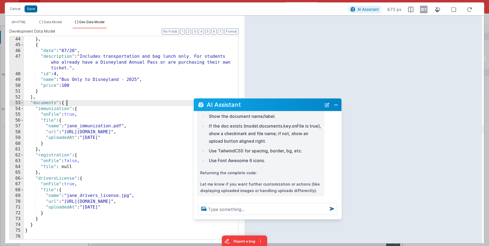
click at [75, 104] on div ""price" : 41 } , { "date" : "07/20" , "description" : "Includes transportation …" at bounding box center [131, 138] width 214 height 215
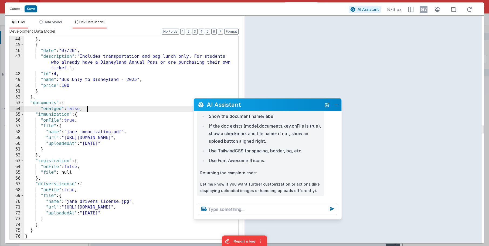
click at [16, 22] on span "HTML" at bounding box center [21, 22] width 10 height 4
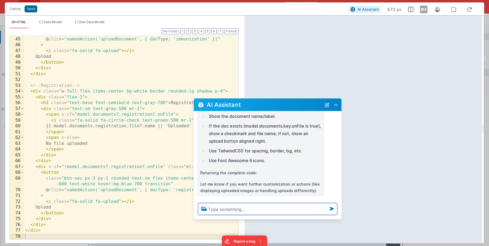
click at [220, 210] on textarea at bounding box center [267, 209] width 139 height 12
type textarea "hide if not enabled"
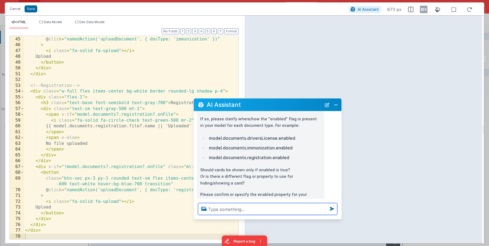
scroll to position [242, 0]
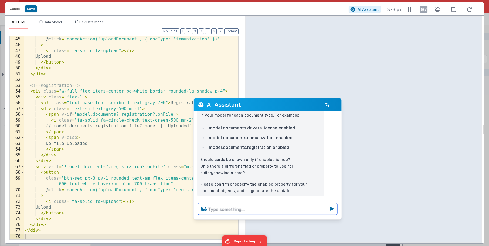
click at [253, 209] on textarea at bounding box center [267, 209] width 139 height 12
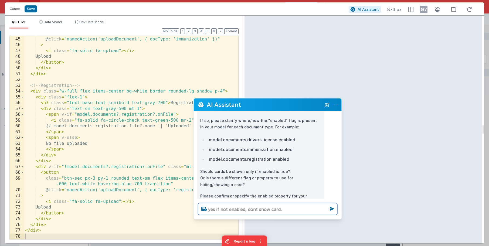
scroll to position [223, 0]
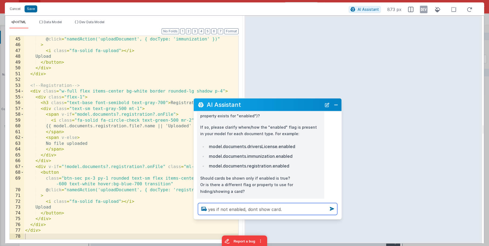
type textarea "yes if not enabled, dont show card."
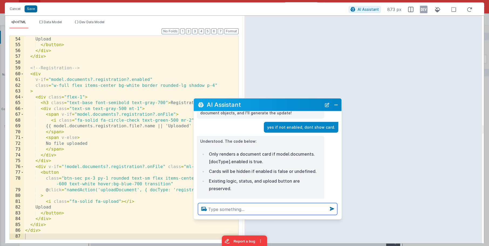
scroll to position [330, 0]
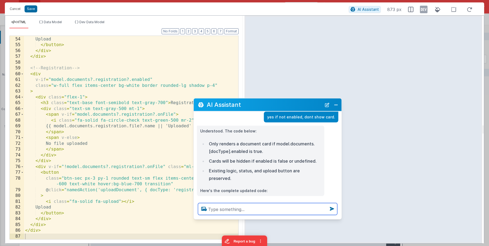
click at [236, 211] on textarea at bounding box center [267, 209] width 139 height 12
type textarea "interate over my documents array"
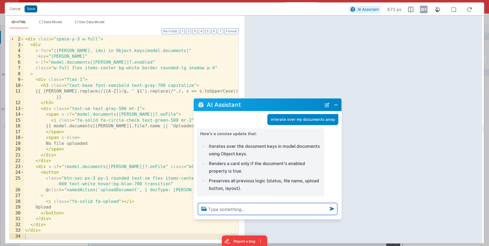
scroll to position [416, 0]
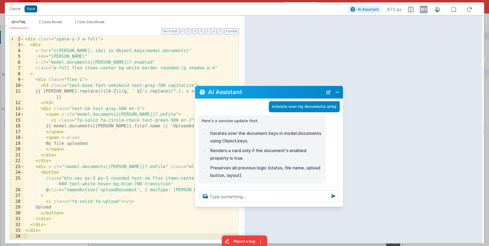
drag, startPoint x: 283, startPoint y: 104, endPoint x: 280, endPoint y: 86, distance: 18.0
click at [283, 89] on h2 "AI Assistant" at bounding box center [265, 92] width 115 height 6
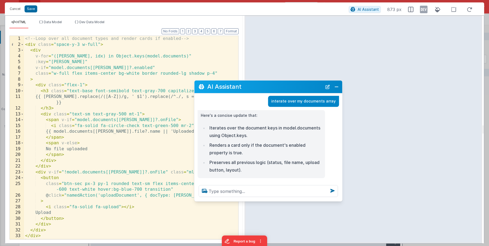
scroll to position [0, 0]
click at [129, 91] on div "<!-- Loop over all document types and render cards if enabled --> < div class =…" at bounding box center [131, 143] width 214 height 215
click at [425, 10] on icon at bounding box center [424, 9] width 8 height 9
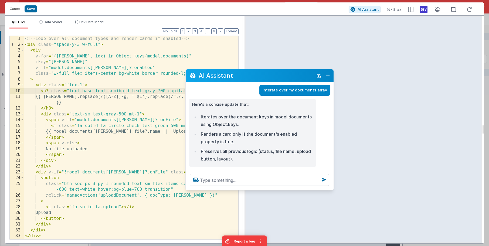
drag, startPoint x: 296, startPoint y: 86, endPoint x: 268, endPoint y: 98, distance: 30.3
click at [287, 75] on h2 "AI Assistant" at bounding box center [256, 75] width 115 height 6
click at [272, 115] on li "Iterates over the document keys in model.documents using Object.keys." at bounding box center [256, 120] width 114 height 15
click at [35, 10] on button "Save" at bounding box center [31, 8] width 13 height 7
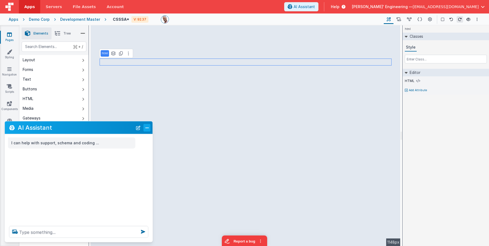
click at [146, 126] on button "Close" at bounding box center [147, 128] width 7 height 8
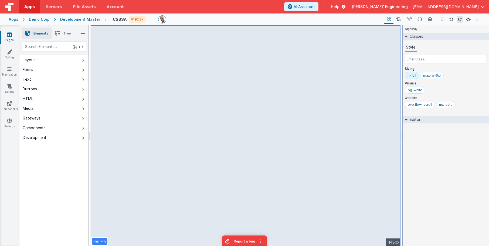
click at [70, 36] on li "Tree" at bounding box center [63, 34] width 22 height 12
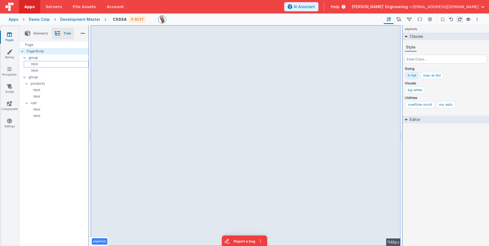
click at [43, 61] on div "html" at bounding box center [56, 64] width 65 height 6
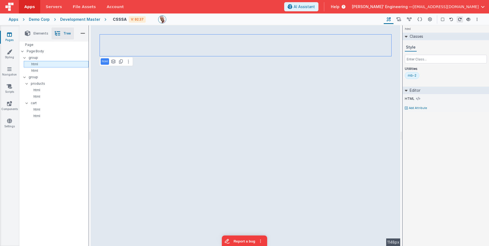
click at [43, 64] on p "html" at bounding box center [57, 64] width 62 height 4
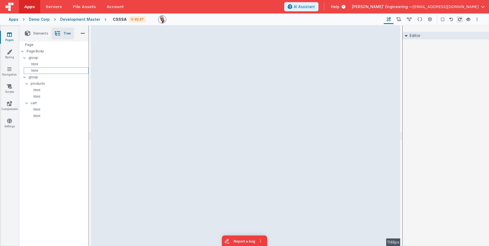
click at [42, 70] on p "html" at bounding box center [57, 71] width 62 height 4
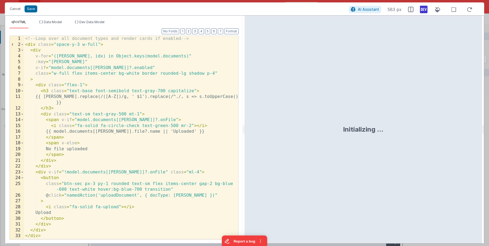
click at [137, 69] on div "<!-- Loop over all document types and render cards if enabled --> < div class =…" at bounding box center [131, 143] width 214 height 215
click at [96, 23] on span "Dev Data Model" at bounding box center [91, 22] width 25 height 4
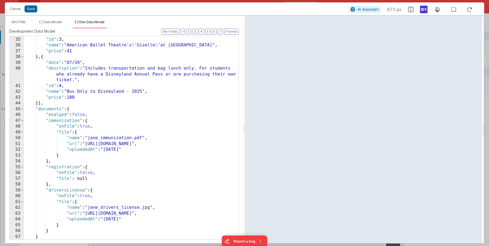
scroll to position [203, 0]
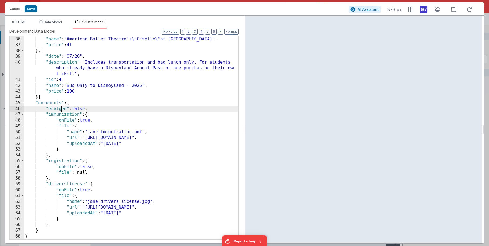
click at [60, 109] on div ""id" : 3 , "name" : "American Ballet Theatre's \" Giselle \" at Segerstrom Cent…" at bounding box center [131, 138] width 214 height 215
click at [52, 109] on div ""id" : 3 , "name" : "American Ballet Theatre's \" Giselle \" at Segerstrom Cent…" at bounding box center [131, 138] width 214 height 215
click at [22, 21] on span "HTML" at bounding box center [21, 22] width 10 height 4
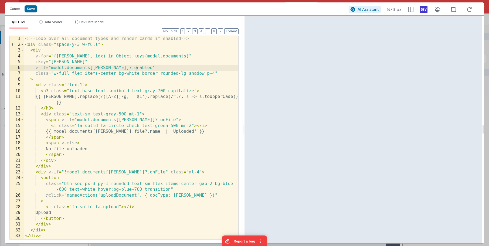
click at [96, 112] on div "<!-- Loop over all document types and render cards if enabled --> < div class =…" at bounding box center [131, 143] width 214 height 215
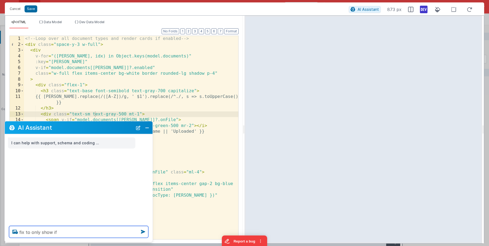
paste textarea "enabled"
type textarea "fix to only show if enabled is not false"
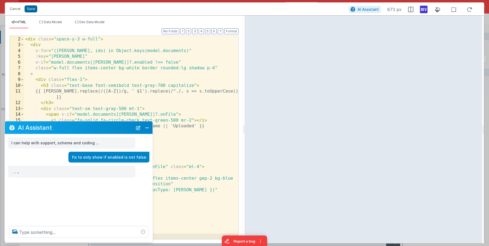
scroll to position [5, 0]
click at [149, 127] on button "Close" at bounding box center [147, 128] width 7 height 8
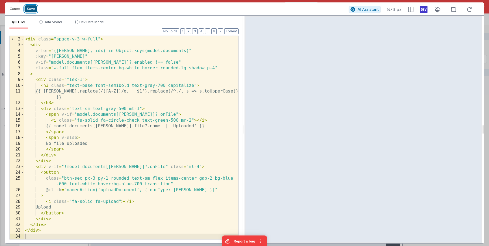
drag, startPoint x: 29, startPoint y: 6, endPoint x: 36, endPoint y: 8, distance: 8.0
click at [29, 6] on button "Save" at bounding box center [31, 8] width 13 height 7
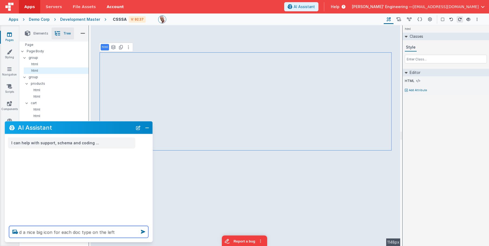
type textarea "d a nice big icon for each doc type on the left"
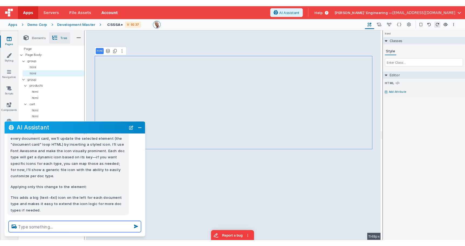
scroll to position [41, 0]
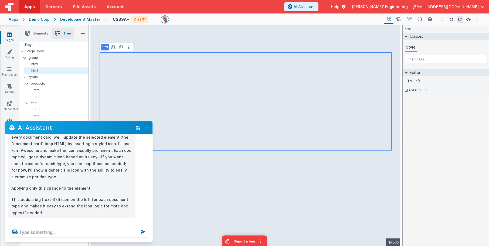
click at [283, 17] on div at bounding box center [270, 19] width 219 height 8
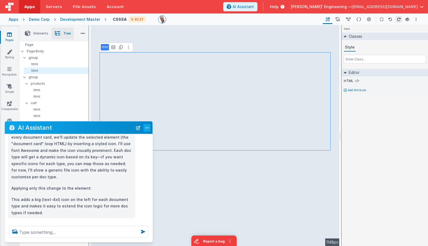
click at [147, 129] on button "Close" at bounding box center [147, 128] width 7 height 8
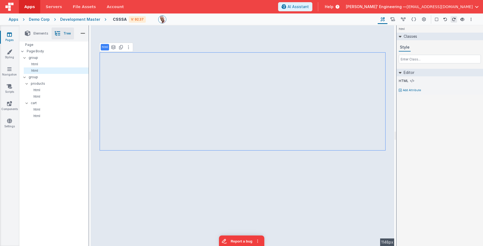
click at [68, 16] on div "Apps Demo Corp Development Master CSSSA V: 92.37 Page Builder Named Actions Dat…" at bounding box center [241, 20] width 483 height 12
click at [69, 19] on div "Development Master" at bounding box center [80, 19] width 40 height 5
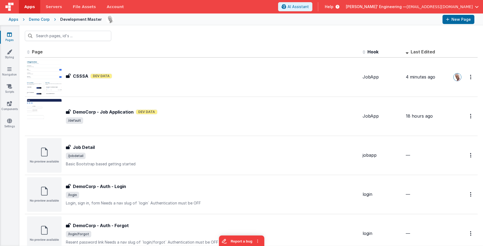
click at [37, 21] on div "Demo Corp" at bounding box center [39, 19] width 21 height 5
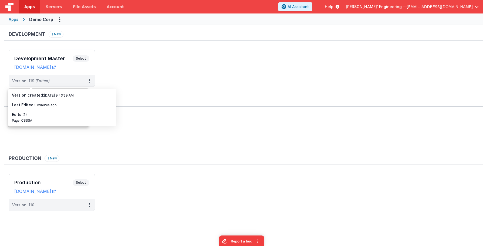
click at [182, 78] on ul "Development Master Select URLs demodev.fmbetterforms.com Version: 119 (Edited)" at bounding box center [246, 71] width 475 height 43
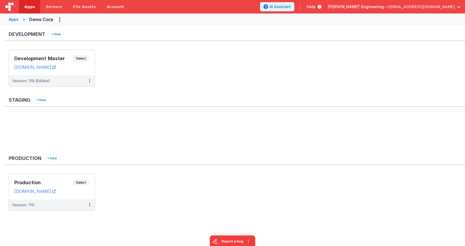
click at [15, 20] on div "Apps" at bounding box center [14, 19] width 10 height 5
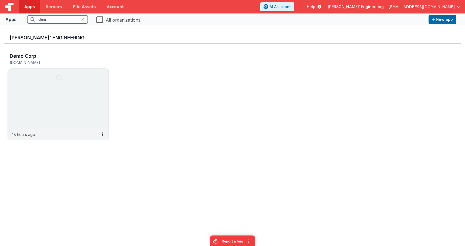
drag, startPoint x: 56, startPoint y: 19, endPoint x: 26, endPoint y: 18, distance: 30.0
click at [26, 18] on fieldset "dem All organizations" at bounding box center [223, 20] width 408 height 10
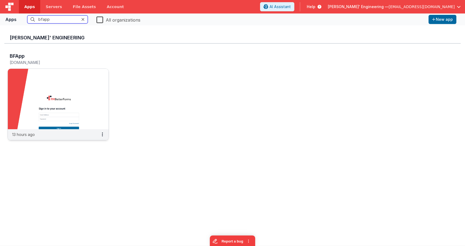
type input "bfapp"
click at [46, 89] on img at bounding box center [58, 99] width 101 height 61
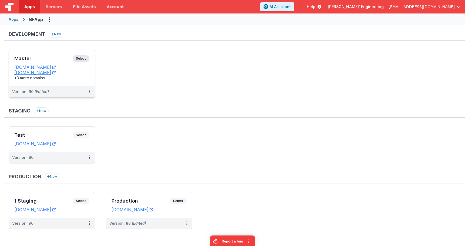
click at [93, 70] on div "Master Select URLs appdev.fmbetterforms.com c9dev.bfoperations.com +3 more doma…" at bounding box center [52, 68] width 86 height 36
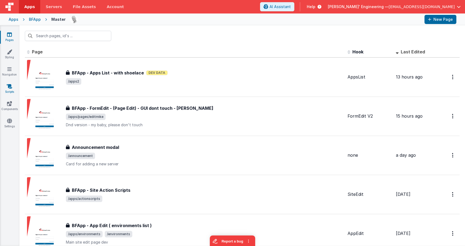
click at [9, 85] on icon at bounding box center [9, 86] width 5 height 5
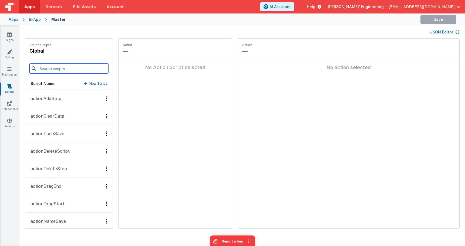
click at [56, 68] on input at bounding box center [68, 69] width 79 height 10
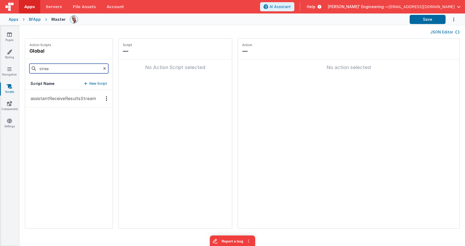
type input "strea"
click at [81, 100] on p "assistantReceiveResultsStream" at bounding box center [61, 98] width 69 height 6
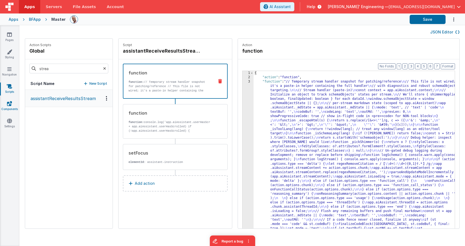
click at [11, 106] on icon at bounding box center [9, 103] width 5 height 5
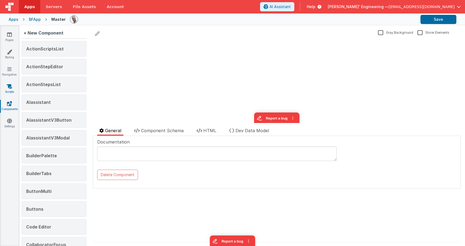
click at [10, 89] on icon at bounding box center [9, 86] width 5 height 5
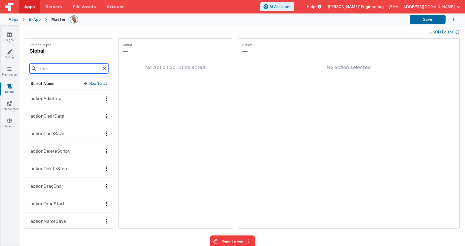
click at [57, 69] on input "strea" at bounding box center [68, 69] width 79 height 10
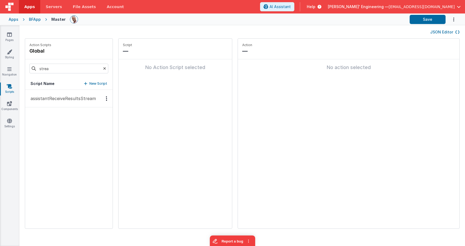
click at [61, 92] on button "assistantReceiveResultsStream" at bounding box center [69, 99] width 88 height 18
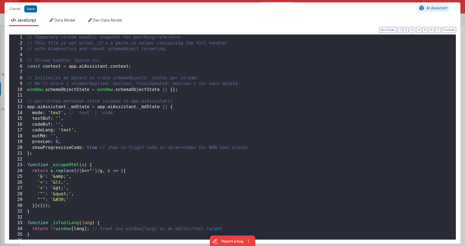
click at [355, 99] on div "// Temporary stream handler snapshot for patching/reference // This file is not…" at bounding box center [241, 143] width 430 height 217
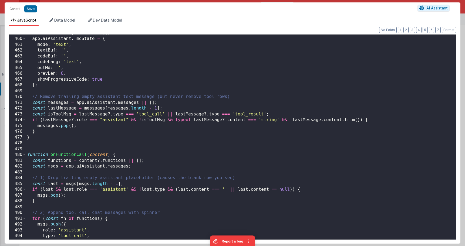
scroll to position [2664, 0]
drag, startPoint x: 446, startPoint y: 29, endPoint x: 416, endPoint y: 32, distance: 29.6
click at [446, 28] on button "Format" at bounding box center [449, 30] width 14 height 6
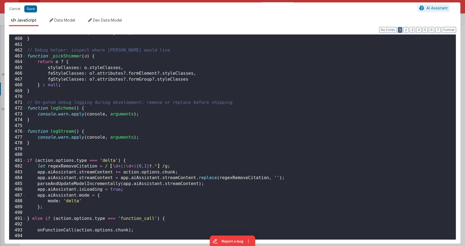
click at [402, 31] on button "1" at bounding box center [400, 30] width 5 height 6
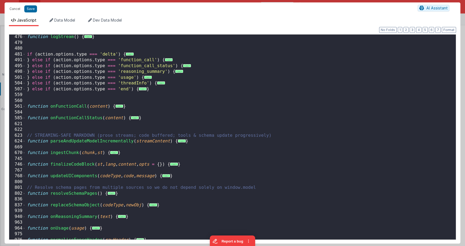
scroll to position [178, 0]
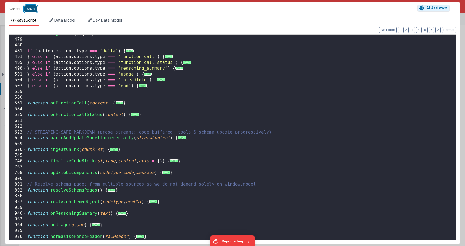
click at [31, 9] on button "Save" at bounding box center [30, 8] width 13 height 7
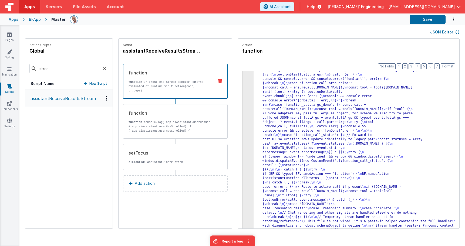
drag, startPoint x: 72, startPoint y: 98, endPoint x: 83, endPoint y: 95, distance: 11.0
click at [72, 98] on p "assistantReceiveResultsStream" at bounding box center [61, 98] width 69 height 6
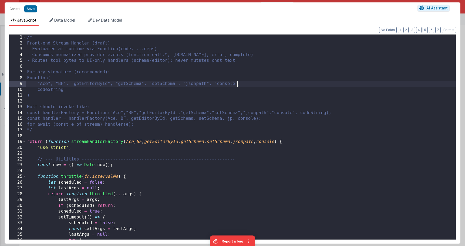
scroll to position [0, 0]
click at [236, 86] on div "/* Front-end Stream Handler (draft) - Evaluated at runtime via Function(code, .…" at bounding box center [241, 143] width 430 height 217
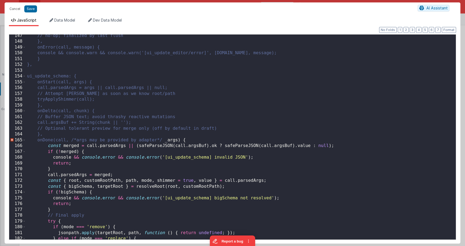
scroll to position [849, 0]
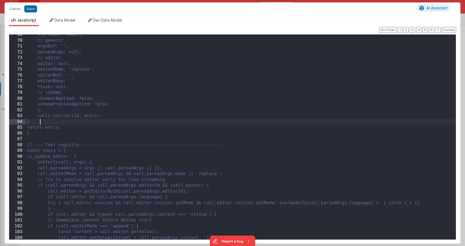
click at [100, 121] on div "startedAt: now(), // generic argsBuf: '', parsedArgs: null, // editor editor: n…" at bounding box center [241, 140] width 430 height 217
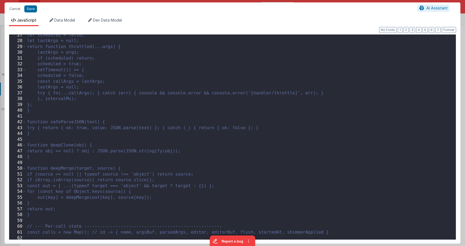
scroll to position [0, 0]
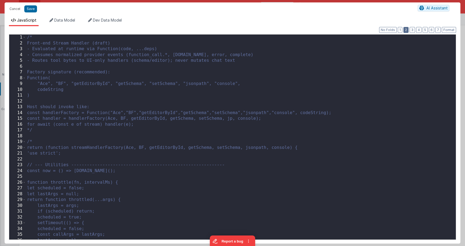
click at [406, 30] on button "2" at bounding box center [406, 30] width 5 height 6
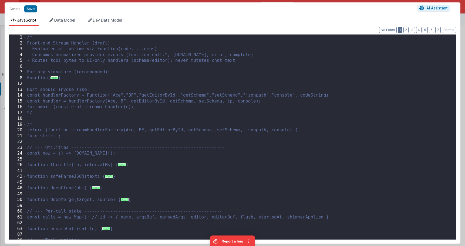
click at [401, 31] on button "1" at bounding box center [400, 30] width 5 height 6
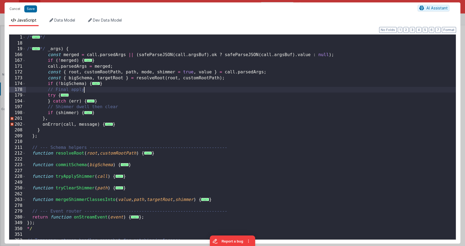
click at [352, 91] on div "/* ... */ /* ... */ _args ) { const merged = call . parsedArgs || ( safeParseJS…" at bounding box center [241, 143] width 430 height 217
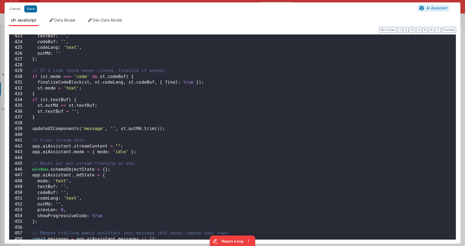
scroll to position [2452, 0]
click at [404, 30] on div "Format 7 6 5 4 3 2 1 No Folds 423 424 425 426 427 428 429 430 431 432 433 434 4…" at bounding box center [233, 135] width 456 height 218
click at [406, 29] on button "2" at bounding box center [406, 30] width 5 height 6
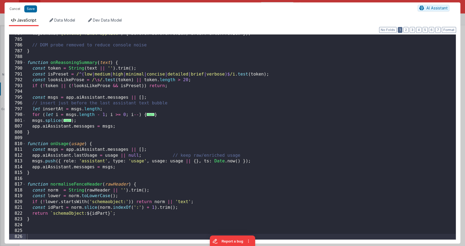
click at [402, 29] on button "1" at bounding box center [400, 30] width 5 height 6
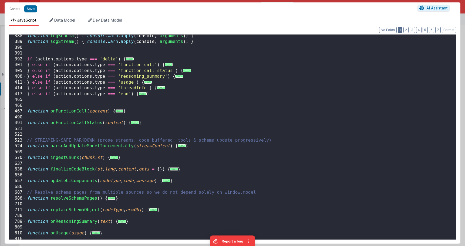
scroll to position [0, 0]
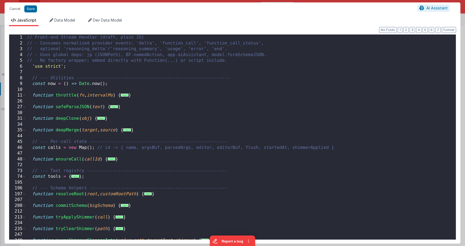
click at [345, 65] on div "// Front-end Stream Handler (draft, plain JS) // - Consumes normalized provider…" at bounding box center [241, 143] width 430 height 217
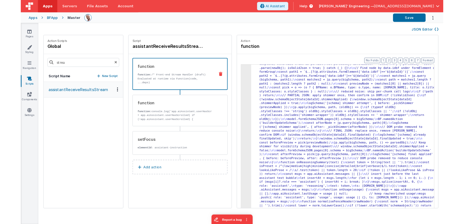
scroll to position [1165, 0]
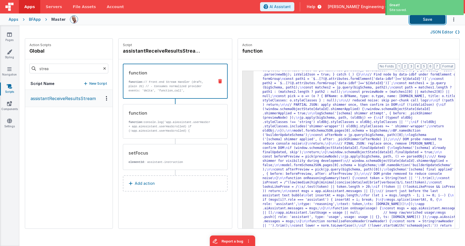
click at [434, 19] on button "Save" at bounding box center [428, 19] width 36 height 9
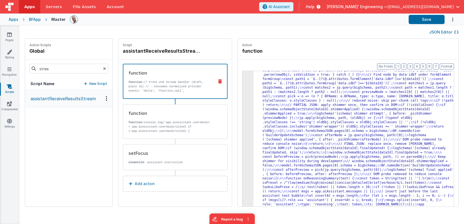
drag, startPoint x: 258, startPoint y: 79, endPoint x: 240, endPoint y: 78, distance: 18.1
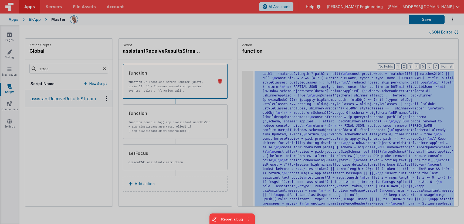
scroll to position [1183, 0]
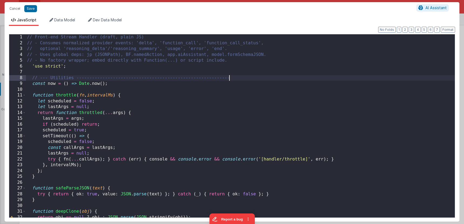
click at [235, 77] on div "// Front-end Stream Handler (draft, plain JS) // - Consumes normalized provider…" at bounding box center [240, 131] width 429 height 195
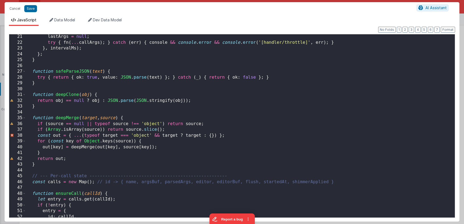
scroll to position [0, 0]
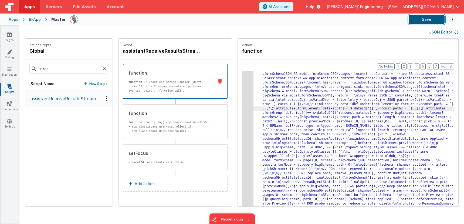
click at [421, 17] on button "Save" at bounding box center [427, 19] width 36 height 9
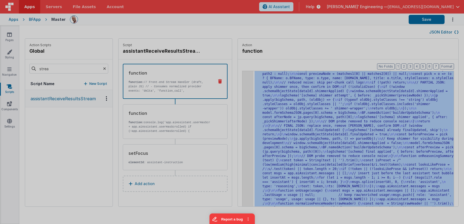
scroll to position [1231, 0]
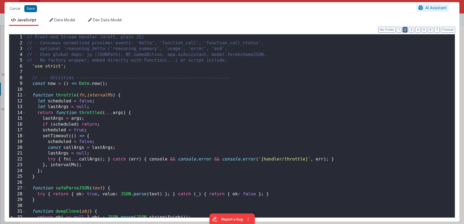
click at [404, 30] on button "2" at bounding box center [405, 30] width 5 height 6
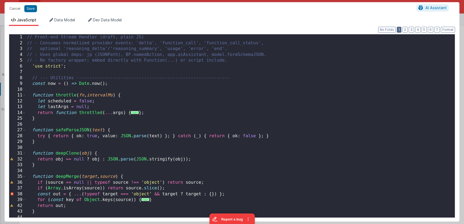
click at [400, 30] on button "1" at bounding box center [399, 30] width 5 height 6
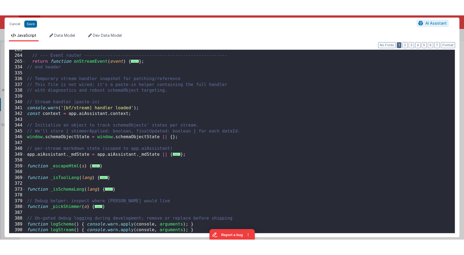
scroll to position [233, 0]
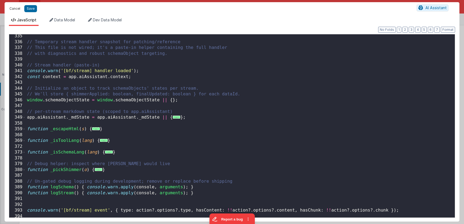
click at [16, 8] on button "Cancel" at bounding box center [15, 9] width 16 height 8
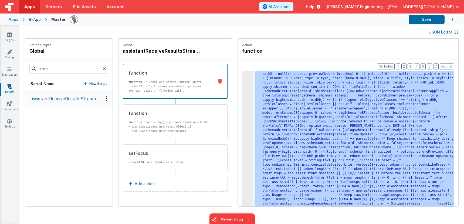
click at [41, 17] on icon at bounding box center [46, 19] width 11 height 5
click at [38, 18] on div "BFApp" at bounding box center [35, 19] width 12 height 5
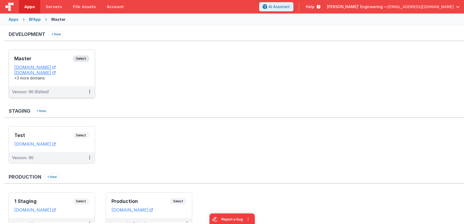
click at [81, 57] on span "Select" at bounding box center [81, 58] width 17 height 6
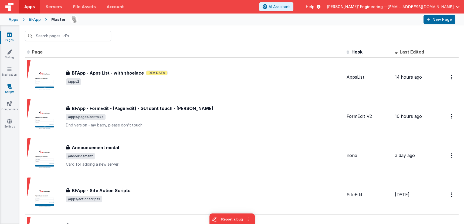
click at [13, 83] on div "Pages Styling Navigation Scripts Components Settings" at bounding box center [9, 124] width 19 height 198
click at [10, 86] on icon at bounding box center [9, 86] width 5 height 5
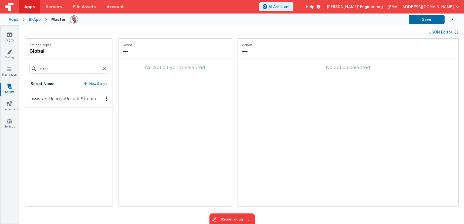
click at [80, 100] on p "assistantReceiveResultsStream" at bounding box center [61, 98] width 69 height 6
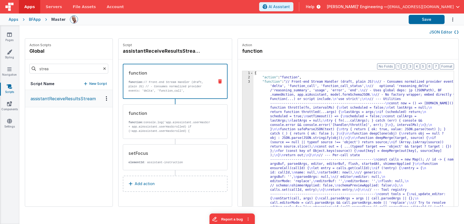
click at [15, 21] on div "Apps" at bounding box center [14, 19] width 10 height 5
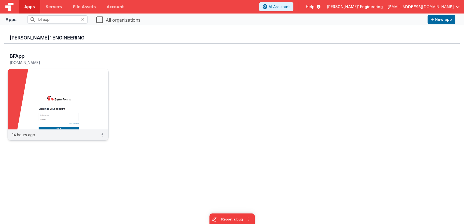
click at [50, 102] on img at bounding box center [58, 99] width 100 height 61
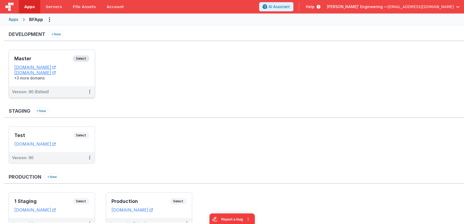
click at [45, 56] on h3 "Master" at bounding box center [43, 58] width 58 height 5
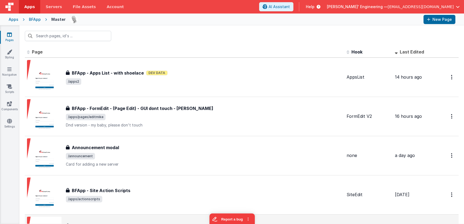
click at [152, 223] on div "BFApp - App Edit ( environments list )" at bounding box center [204, 226] width 277 height 6
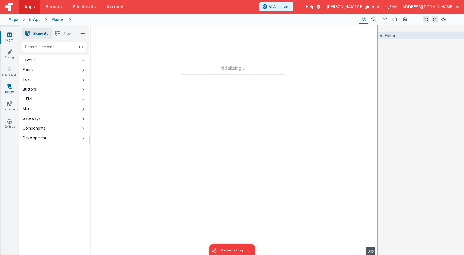
click at [9, 92] on link "Scripts" at bounding box center [9, 89] width 19 height 11
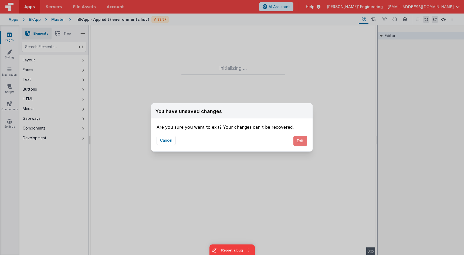
click at [301, 142] on button "Exit" at bounding box center [301, 141] width 14 height 10
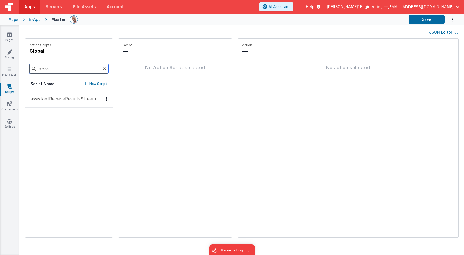
drag, startPoint x: 61, startPoint y: 70, endPoint x: 23, endPoint y: 50, distance: 42.9
click at [23, 50] on div "Action Scripts global strea Script Name New Script assistantReceiveResultsStrea…" at bounding box center [241, 140] width 445 height 204
type input "onapp"
click at [33, 97] on p "onAppLoad" at bounding box center [40, 98] width 27 height 6
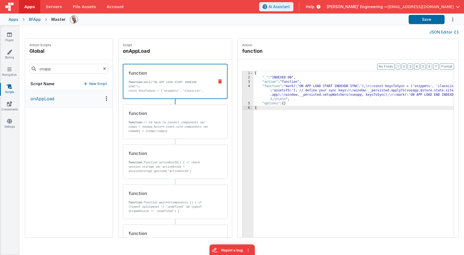
click at [163, 92] on p "const keysToSync = ['snippets', 'classList', "assetsTS"]; // define your sync k…" at bounding box center [169, 93] width 81 height 9
drag, startPoint x: 314, startPoint y: 90, endPoint x: 304, endPoint y: 90, distance: 9.7
click at [314, 90] on div "{ "_" : "INDEXED DB" , "action" : "function" , "function" : "mark( \" ON APP LO…" at bounding box center [362, 166] width 216 height 191
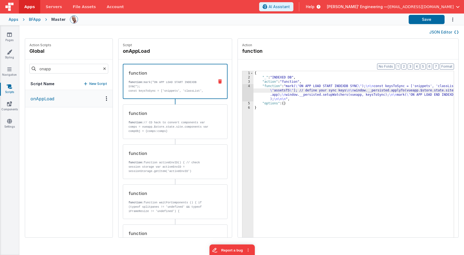
click at [243, 88] on div "4" at bounding box center [248, 92] width 11 height 17
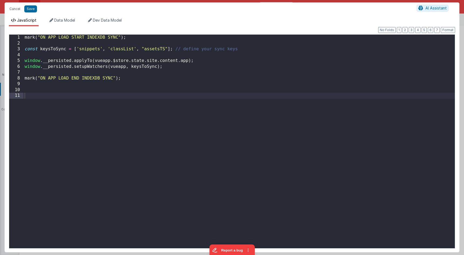
drag, startPoint x: 168, startPoint y: 49, endPoint x: 174, endPoint y: 49, distance: 5.9
click at [168, 49] on div "mark ( "ON APP LOAD START INDEXDB SYNC" ) ; const keysToSync = [ 'snippets' , '…" at bounding box center [239, 147] width 432 height 225
click at [18, 10] on button "Cancel" at bounding box center [15, 9] width 16 height 8
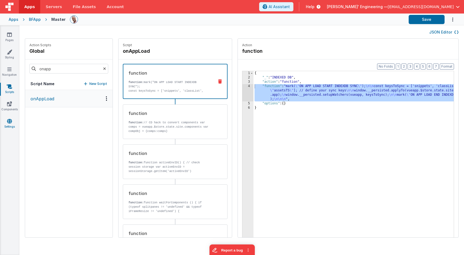
click at [10, 124] on link "Settings" at bounding box center [9, 123] width 19 height 11
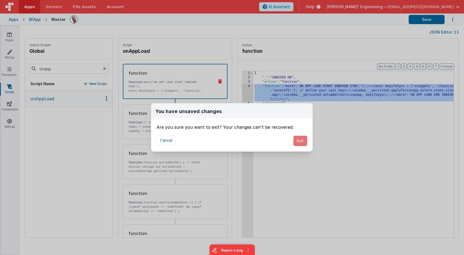
drag, startPoint x: 300, startPoint y: 142, endPoint x: 143, endPoint y: 35, distance: 189.7
click at [299, 142] on button "Exit" at bounding box center [301, 141] width 14 height 10
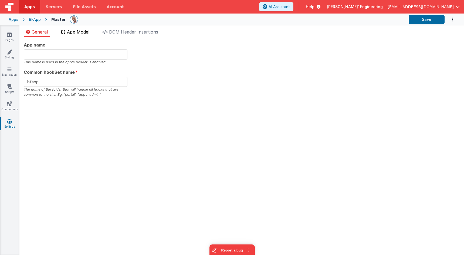
click at [75, 29] on span "App Model" at bounding box center [78, 31] width 22 height 5
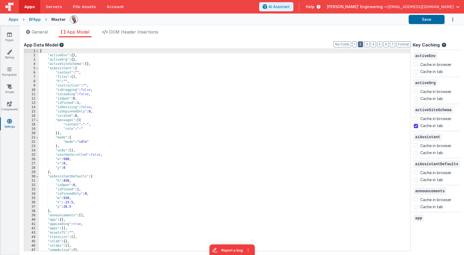
click at [361, 45] on button "2" at bounding box center [360, 44] width 5 height 6
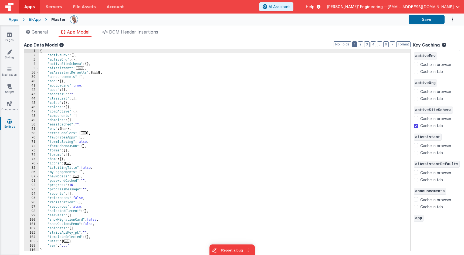
click at [356, 45] on button "1" at bounding box center [354, 44] width 5 height 6
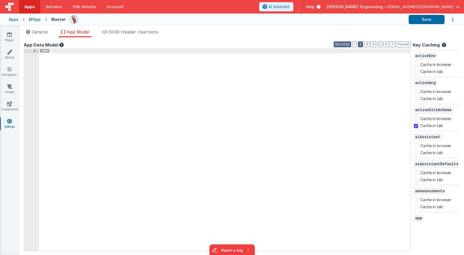
drag, startPoint x: 362, startPoint y: 42, endPoint x: 351, endPoint y: 45, distance: 11.9
click at [362, 42] on button "2" at bounding box center [360, 44] width 5 height 6
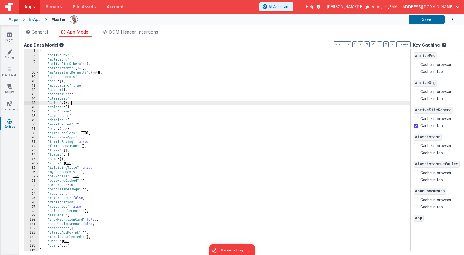
click at [86, 103] on div "{ "activeEnv" : { } , "activeOrg" : { } , "activeSiteSchema" : { } , "aiAssista…" at bounding box center [225, 154] width 372 height 210
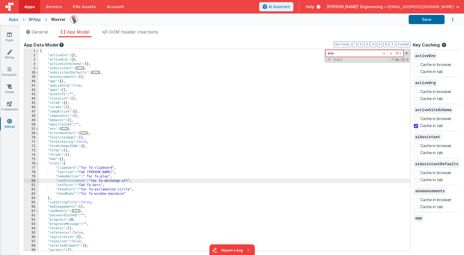
type input "exam"
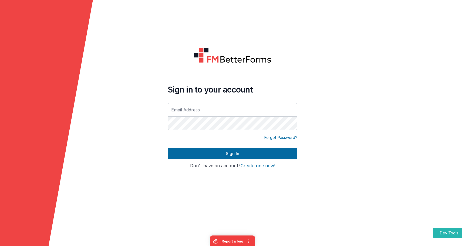
type input "[EMAIL_ADDRESS][DOMAIN_NAME]"
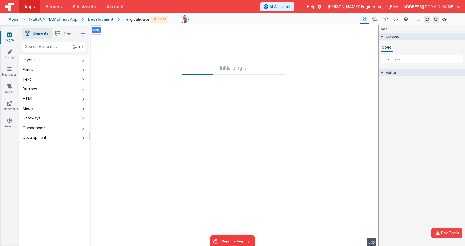
click at [15, 19] on div "Apps" at bounding box center [14, 19] width 10 height 5
